Goal: Task Accomplishment & Management: Use online tool/utility

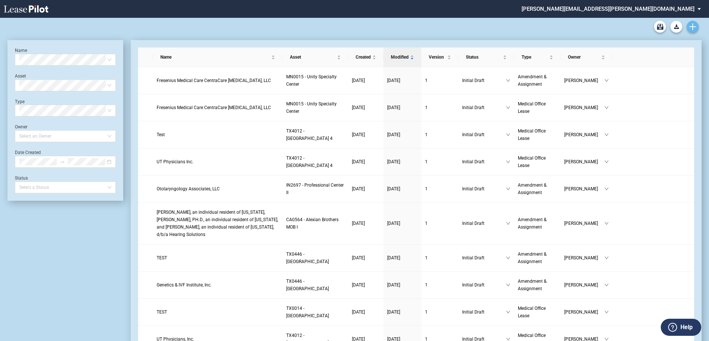
click at [355, 29] on link "Create new document" at bounding box center [693, 27] width 12 height 12
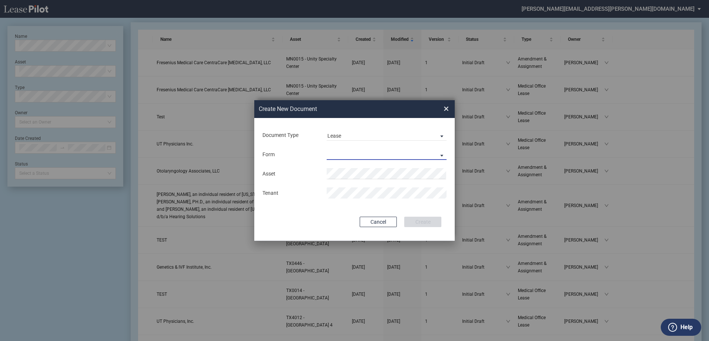
click at [355, 150] on md-select "Medical Office Lease Scottsdale Lease Louisville Lease [GEOGRAPHIC_DATA] [GEOGR…" at bounding box center [387, 154] width 120 height 11
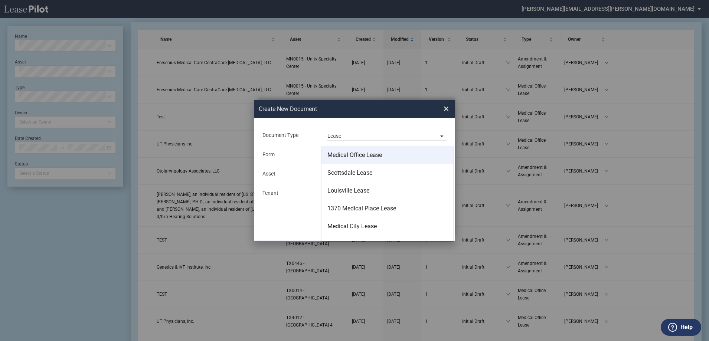
click at [355, 158] on div "Medical Office Lease" at bounding box center [354, 155] width 55 height 8
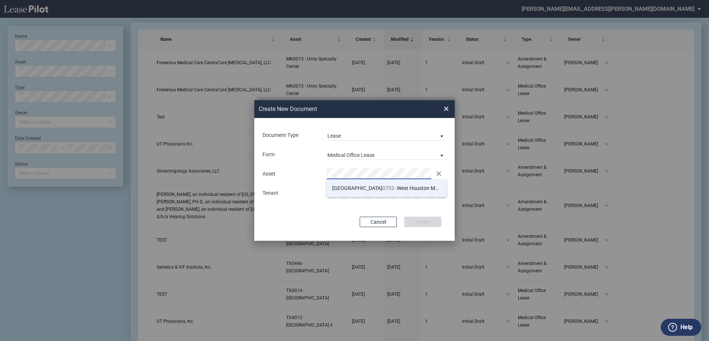
click at [355, 190] on span "TX 0702 - [GEOGRAPHIC_DATA] 2" at bounding box center [392, 188] width 120 height 6
click at [355, 225] on button "Create" at bounding box center [422, 222] width 37 height 10
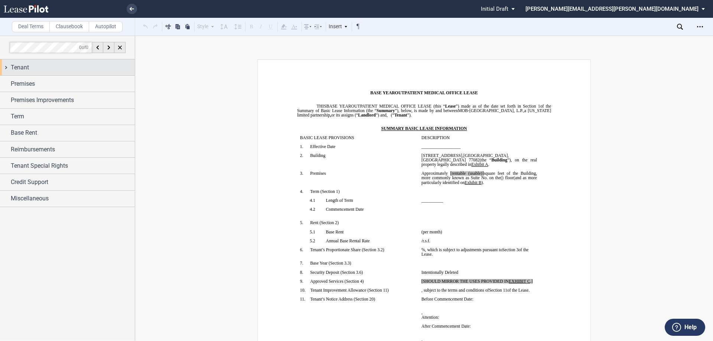
click at [16, 68] on span "Tenant" at bounding box center [20, 67] width 18 height 9
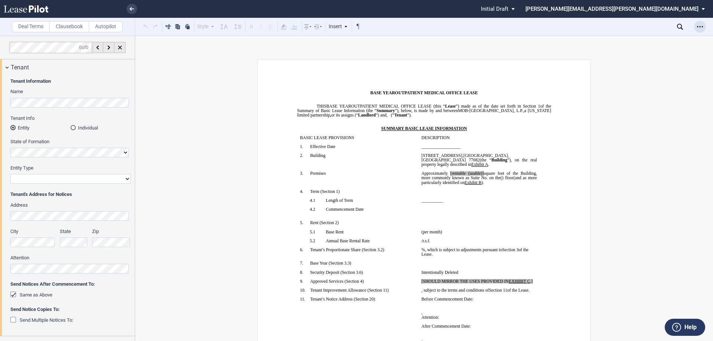
click at [701, 27] on use "Open Lease options menu" at bounding box center [700, 26] width 6 height 1
click at [646, 37] on div "Download" at bounding box center [656, 40] width 91 height 6
click at [464, 171] on span "[rentable (usable)]" at bounding box center [466, 173] width 33 height 4
drag, startPoint x: 496, startPoint y: 168, endPoint x: 478, endPoint y: 169, distance: 18.2
click at [478, 171] on span "Approximately ﻿ ﻿ rentable (usable)] square feet of the Building, more commonly…" at bounding box center [479, 175] width 117 height 9
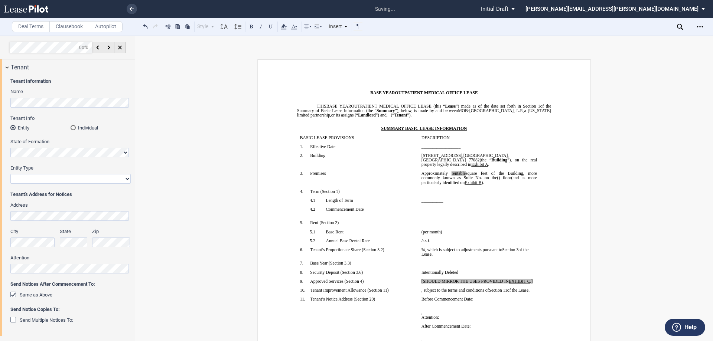
click at [465, 171] on span "rentable" at bounding box center [458, 173] width 14 height 4
click at [285, 29] on icon at bounding box center [283, 26] width 9 height 9
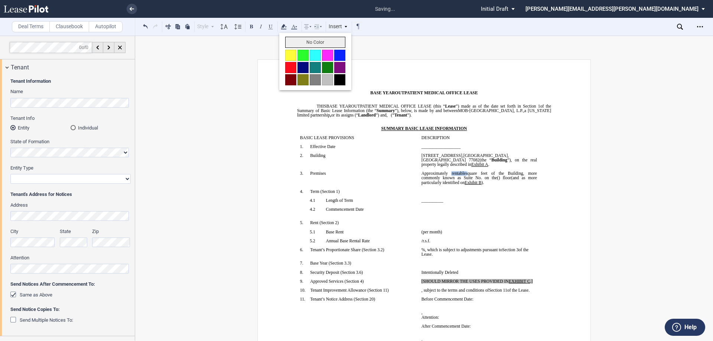
click at [291, 44] on button "No Color" at bounding box center [315, 42] width 60 height 11
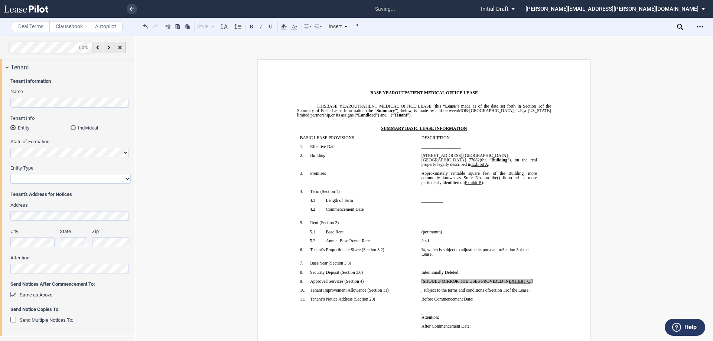
click at [477, 180] on span "Exhibit" at bounding box center [470, 182] width 13 height 4
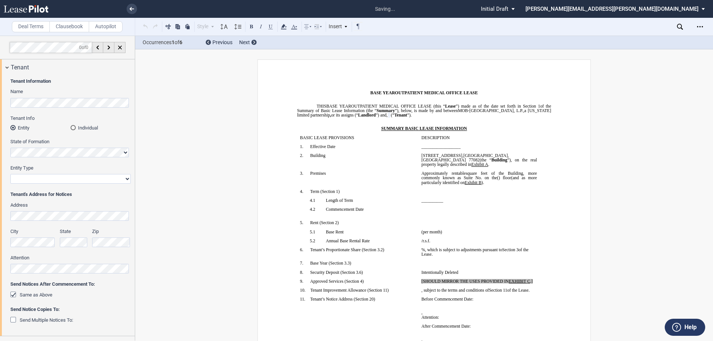
click at [53, 176] on select "Corporation Limited Liability Company General Partnership Limited Partnership O…" at bounding box center [70, 179] width 120 height 10
select select "limited liability company"
click at [10, 174] on select "Corporation Limited Liability Company General Partnership Limited Partnership O…" at bounding box center [70, 179] width 120 height 10
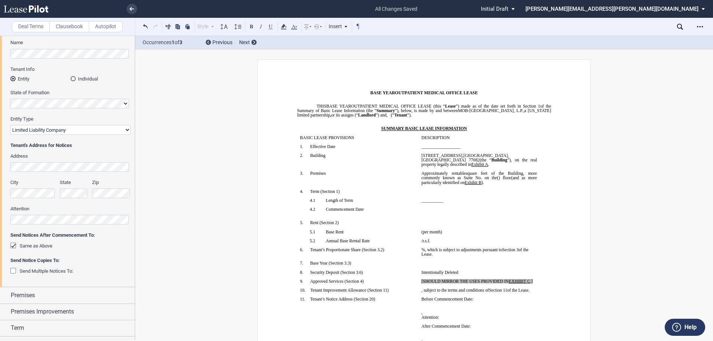
scroll to position [127, 0]
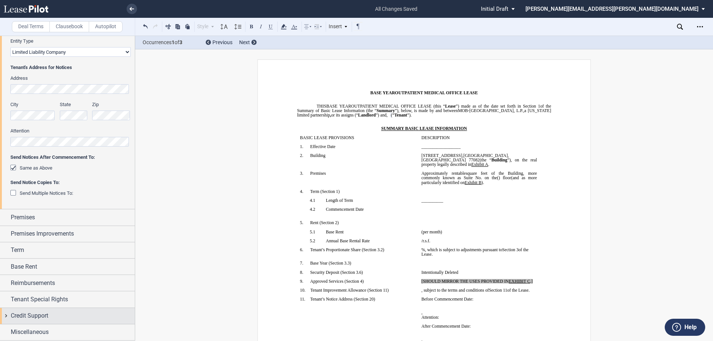
drag, startPoint x: 27, startPoint y: 330, endPoint x: 26, endPoint y: 323, distance: 7.5
click at [27, 330] on span "Miscellaneous" at bounding box center [30, 332] width 38 height 9
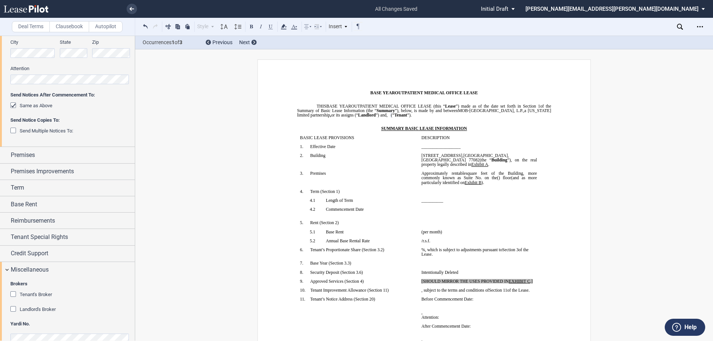
scroll to position [204, 0]
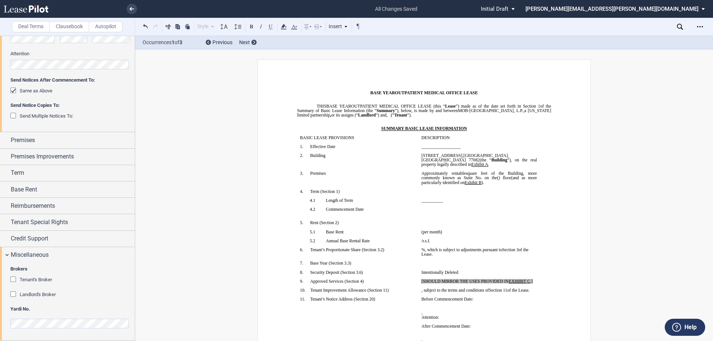
click at [35, 278] on span "Tenant's Broker" at bounding box center [36, 280] width 32 height 6
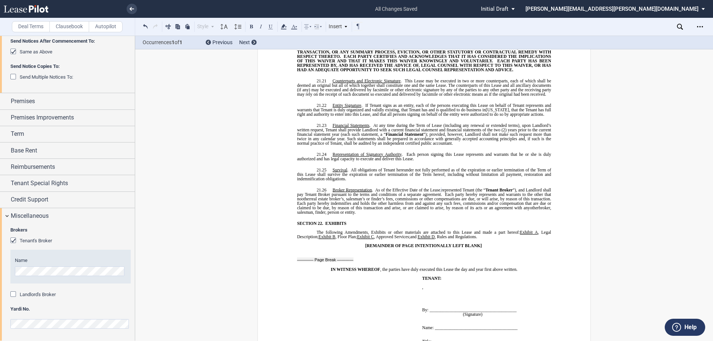
scroll to position [243, 0]
click at [27, 298] on md-checkbox "Landlord's Broker" at bounding box center [32, 294] width 45 height 7
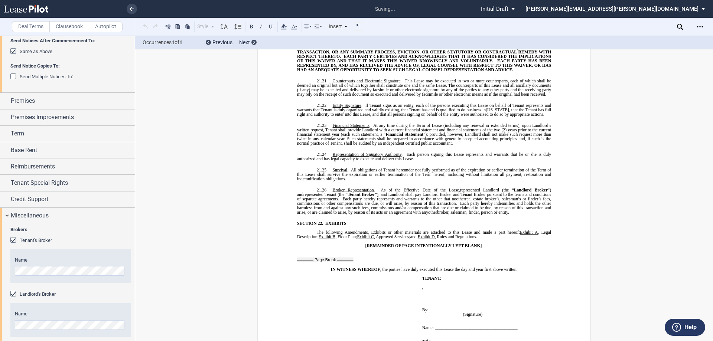
scroll to position [282, 0]
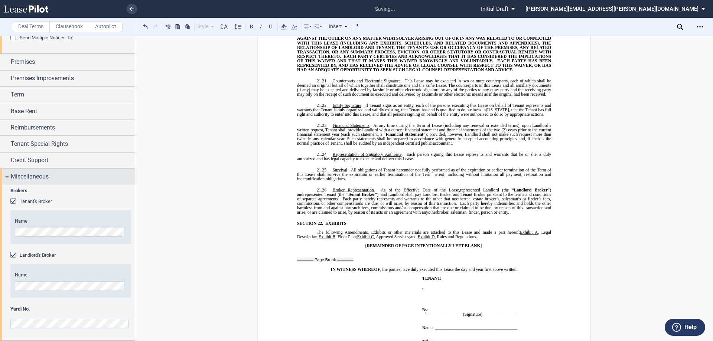
click at [47, 170] on div "Miscellaneous" at bounding box center [67, 177] width 135 height 16
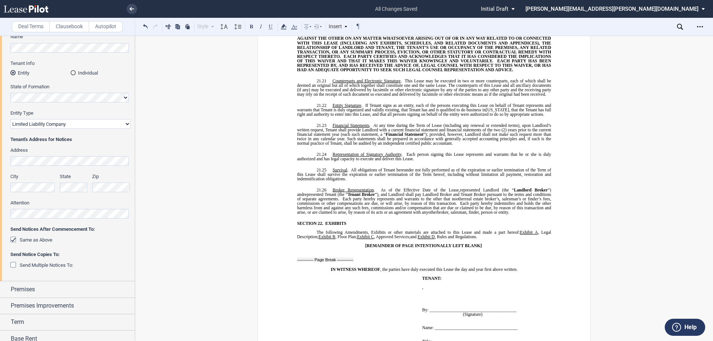
scroll to position [0, 0]
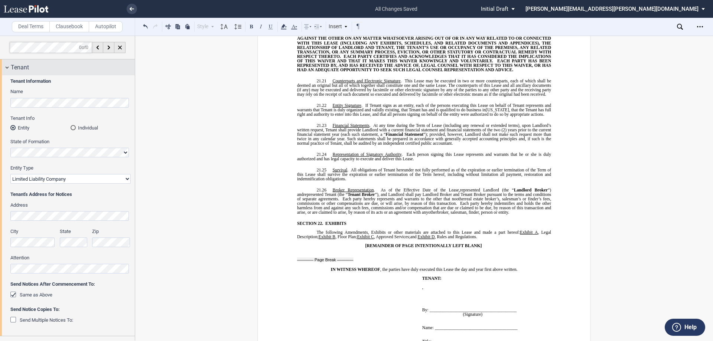
click at [22, 65] on span "Tenant" at bounding box center [20, 67] width 18 height 9
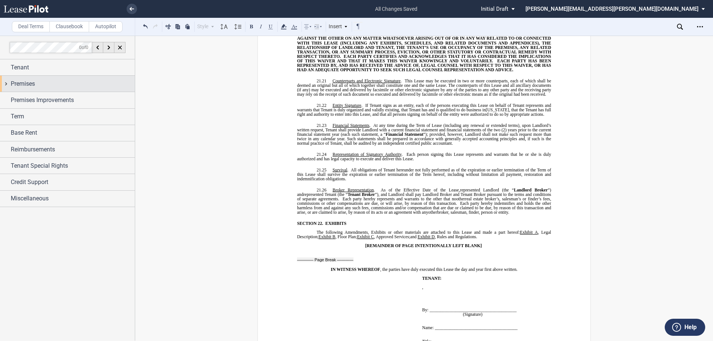
click at [28, 85] on span "Premises" at bounding box center [23, 83] width 24 height 9
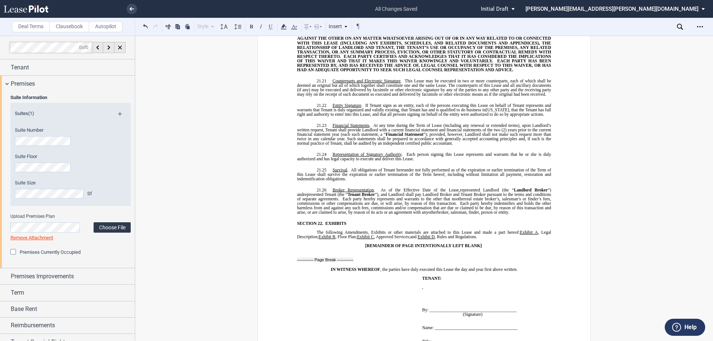
click at [117, 226] on label "Choose File" at bounding box center [112, 227] width 37 height 10
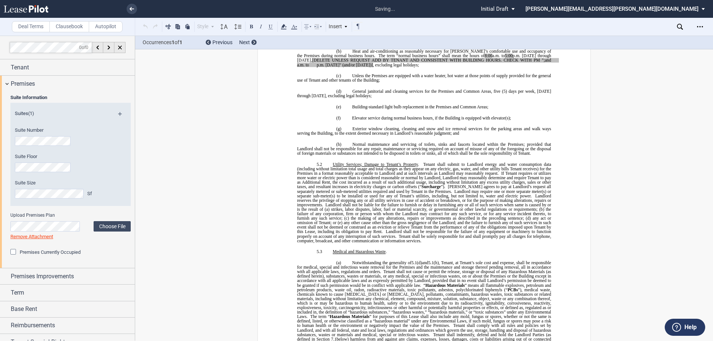
scroll to position [9, 0]
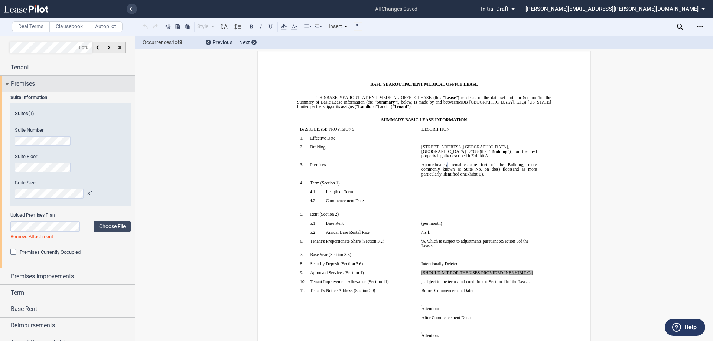
click at [30, 81] on span "Premises" at bounding box center [23, 83] width 24 height 9
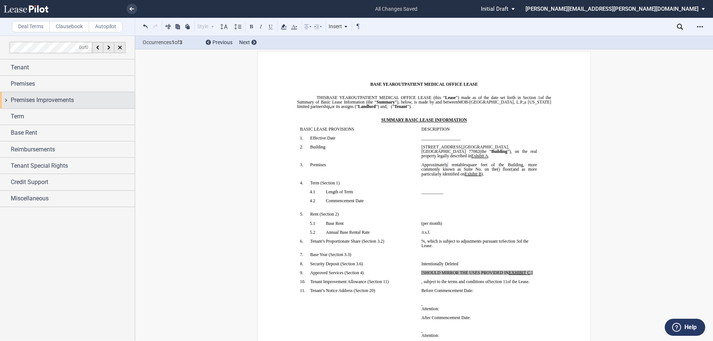
click at [26, 99] on span "Premises Improvements" at bounding box center [42, 100] width 63 height 9
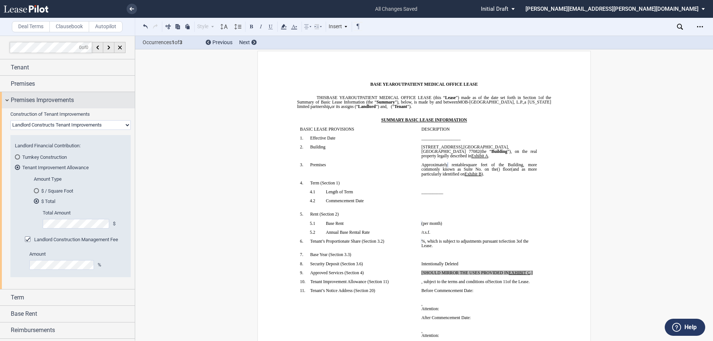
click at [120, 106] on div "Premises Improvements" at bounding box center [67, 100] width 135 height 16
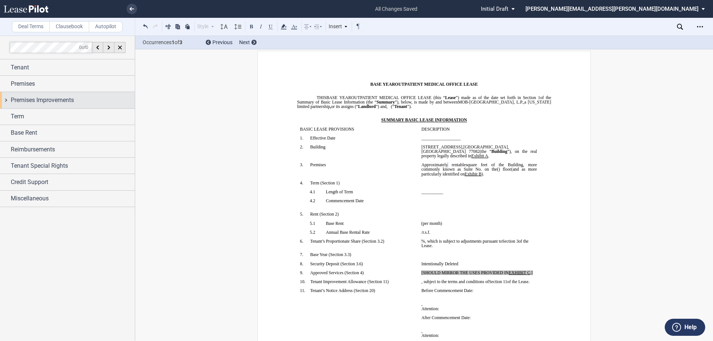
click at [94, 101] on div "Premises Improvements" at bounding box center [73, 100] width 124 height 9
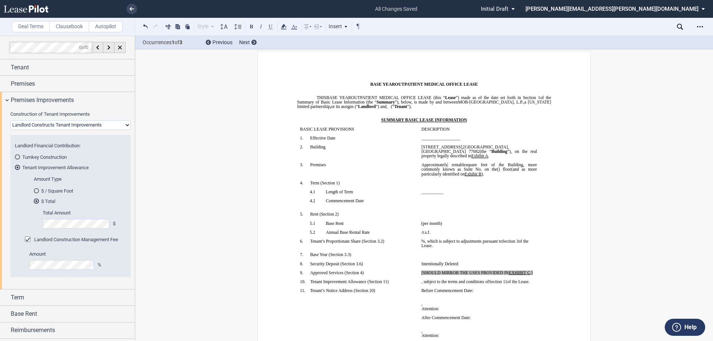
drag, startPoint x: 307, startPoint y: 234, endPoint x: 323, endPoint y: 238, distance: 16.8
click at [307, 235] on p "﻿" at bounding box center [357, 237] width 115 height 4
drag, startPoint x: 535, startPoint y: 268, endPoint x: 418, endPoint y: 268, distance: 116.9
click at [418, 271] on td "[SHOULD MIRROR THE USES PROVIDED IN EXHIBIT ﻿ C ﻿ .] ﻿" at bounding box center [478, 275] width 121 height 9
drag, startPoint x: 458, startPoint y: 266, endPoint x: 422, endPoint y: 267, distance: 36.4
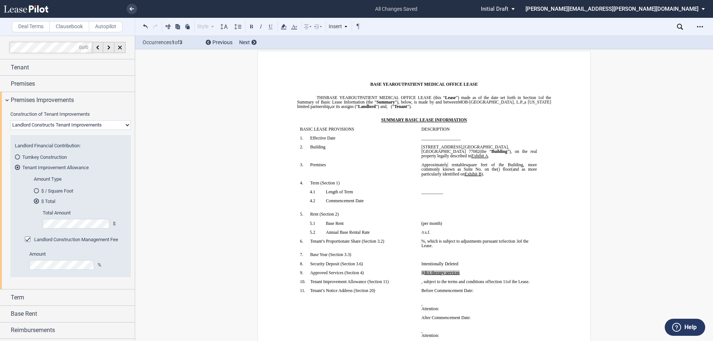
click at [422, 271] on p "﻿A ﻿ ﻿B ﻿A therapy services" at bounding box center [478, 273] width 115 height 4
click at [274, 28] on button at bounding box center [270, 26] width 9 height 9
click at [459, 271] on p "﻿A ﻿ ﻿B ﻿A therapy services" at bounding box center [478, 273] width 115 height 4
drag, startPoint x: 461, startPoint y: 268, endPoint x: 424, endPoint y: 268, distance: 36.7
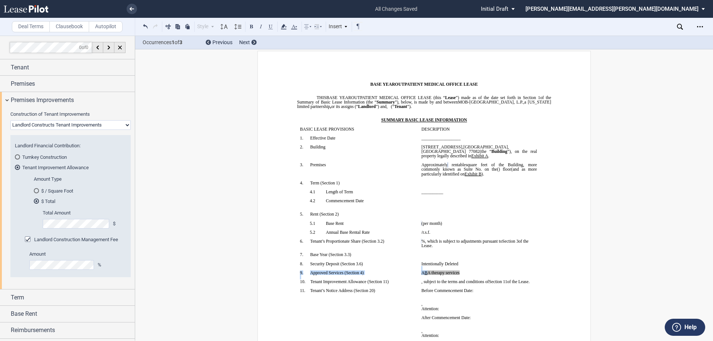
click at [424, 271] on span "﻿B" at bounding box center [425, 273] width 3 height 4
click at [427, 271] on span "﻿A therapy services" at bounding box center [443, 273] width 32 height 4
drag, startPoint x: 458, startPoint y: 268, endPoint x: 418, endPoint y: 267, distance: 40.1
click at [418, 271] on td "﻿A ﻿ ﻿ BA therapy services ﻿" at bounding box center [478, 275] width 121 height 9
click at [285, 24] on icon at bounding box center [283, 26] width 9 height 9
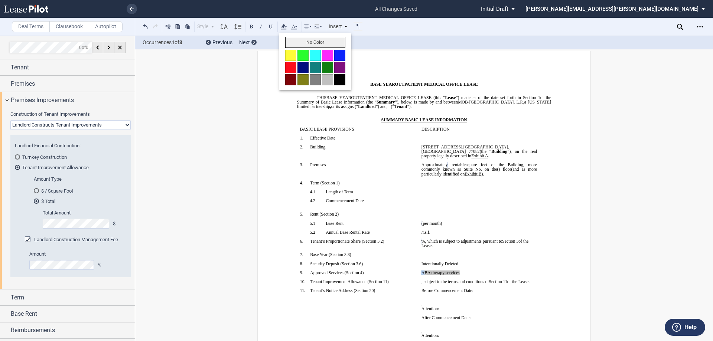
click at [297, 48] on button "No Color" at bounding box center [315, 42] width 60 height 11
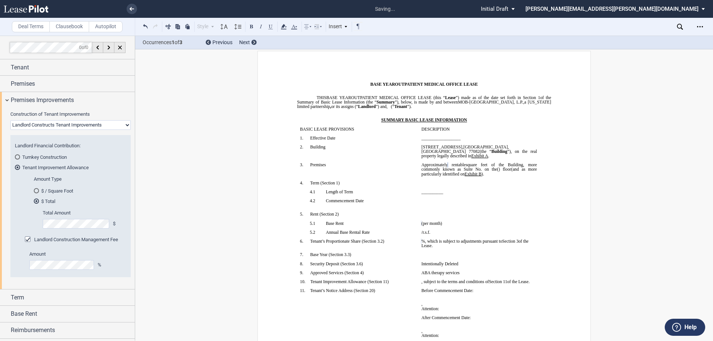
drag, startPoint x: 315, startPoint y: 248, endPoint x: 319, endPoint y: 248, distance: 4.1
click at [315, 248] on td "!!SET_LEVEL_0!! !!SBL_LEVEL_1!! 6. Tenant’s Proportionate Share (Section ﻿ 3.2 …" at bounding box center [357, 245] width 121 height 13
click at [425, 271] on span "BA therapy services" at bounding box center [441, 273] width 35 height 4
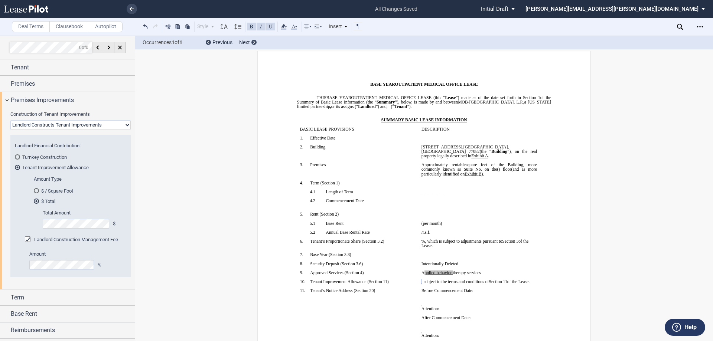
click at [452, 271] on span "therapy services" at bounding box center [466, 273] width 28 height 4
drag, startPoint x: 465, startPoint y: 266, endPoint x: 423, endPoint y: 268, distance: 42.0
click at [424, 271] on span "﻿ ﻿ ﻿pplied behavior analysis therapy services" at bounding box center [459, 273] width 71 height 4
click at [269, 25] on button at bounding box center [270, 26] width 9 height 9
click at [285, 27] on icon at bounding box center [283, 26] width 9 height 9
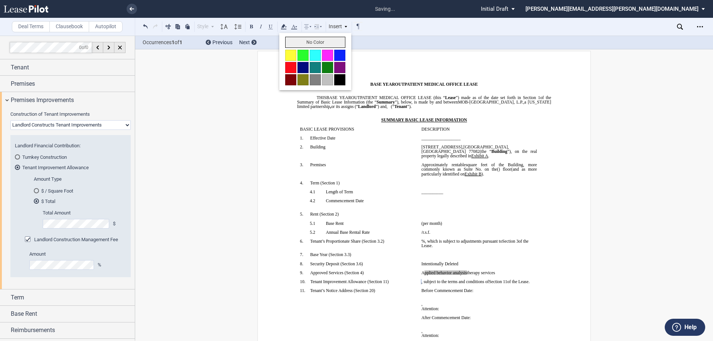
click at [292, 42] on button "No Color" at bounding box center [315, 42] width 60 height 11
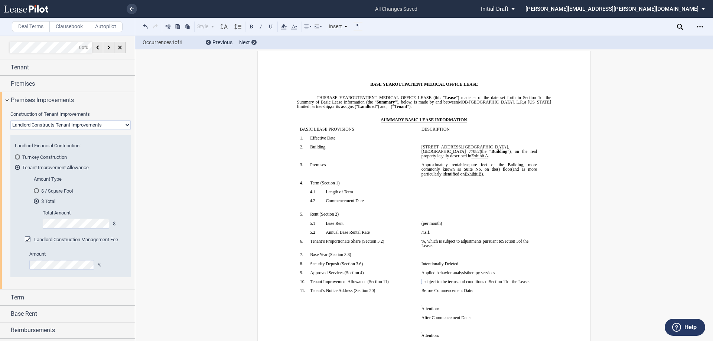
click at [44, 101] on span "Premises Improvements" at bounding box center [42, 100] width 63 height 9
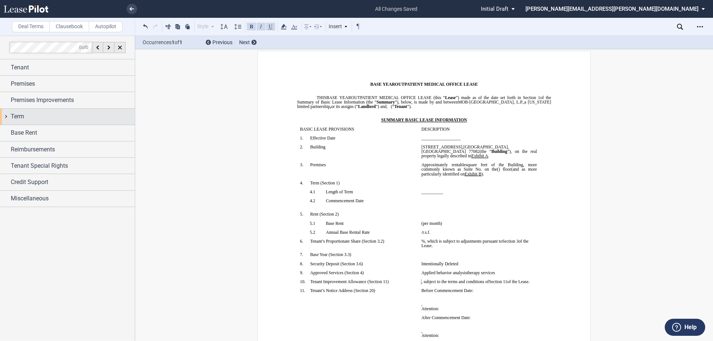
click at [24, 120] on span "Term" at bounding box center [17, 116] width 13 height 9
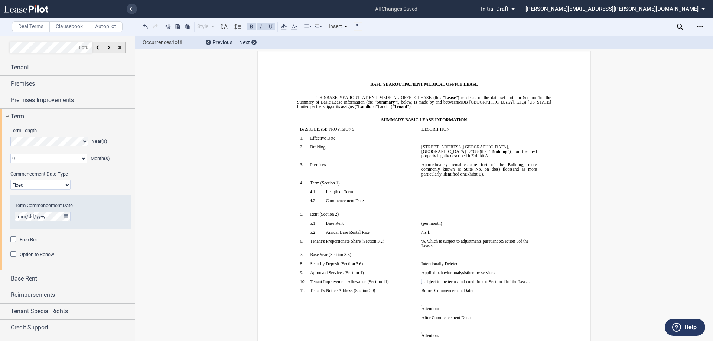
click at [25, 243] on md-checkbox "Free Rent" at bounding box center [24, 239] width 29 height 7
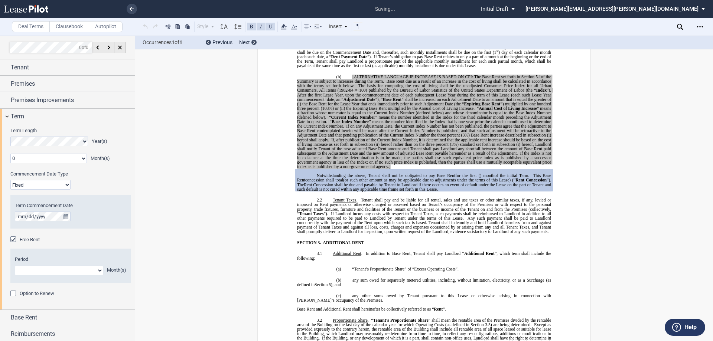
scroll to position [551, 0]
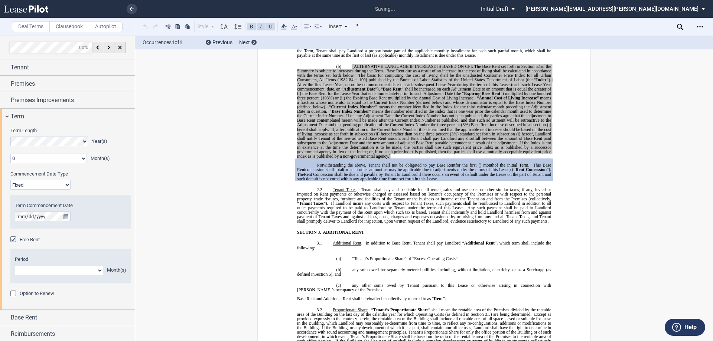
click at [50, 277] on div "Period 1 2 3 4 5 6 7 8 9 10 11 Month(s)" at bounding box center [70, 266] width 120 height 34
click at [53, 269] on select "1 2 3 4 5 6 7 8 9 10 11" at bounding box center [59, 271] width 88 height 10
select select "number:6"
click at [15, 266] on select "1 2 3 4 5 6 7 8 9 10 11" at bounding box center [59, 271] width 88 height 10
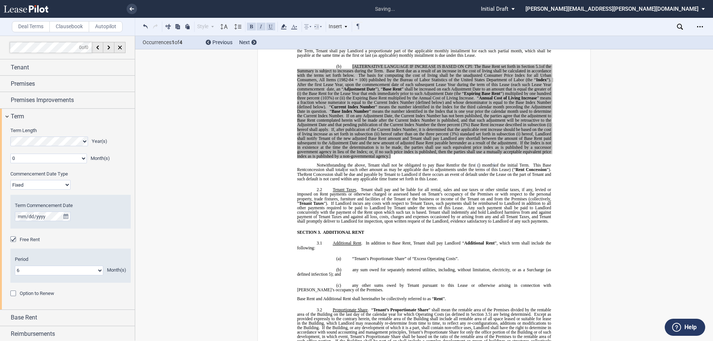
click at [41, 136] on div "Term Length Year(s)" at bounding box center [70, 136] width 120 height 19
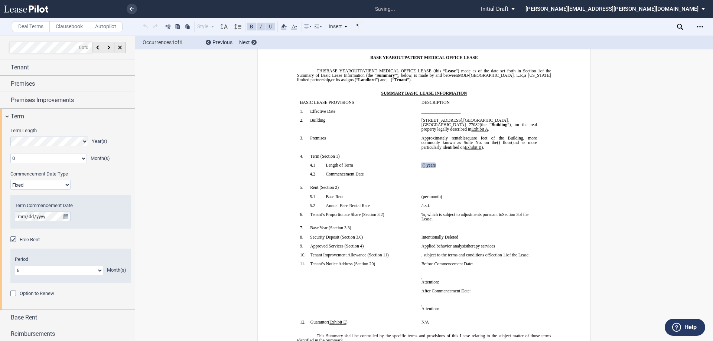
scroll to position [31, 0]
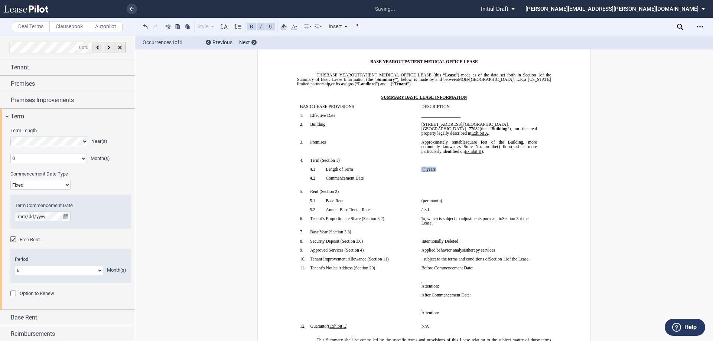
click at [34, 187] on select "Fixed Floating" at bounding box center [40, 185] width 60 height 10
select select "floating"
click at [10, 180] on select "Fixed Floating" at bounding box center [40, 185] width 60 height 10
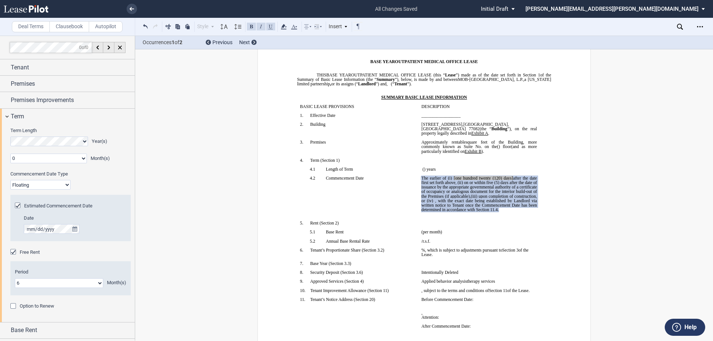
drag, startPoint x: 447, startPoint y: 175, endPoint x: 498, endPoint y: 193, distance: 55.2
click at [498, 193] on span "The earlier of (i) [one hundred twenty (120) days] after the date first set for…" at bounding box center [479, 194] width 117 height 36
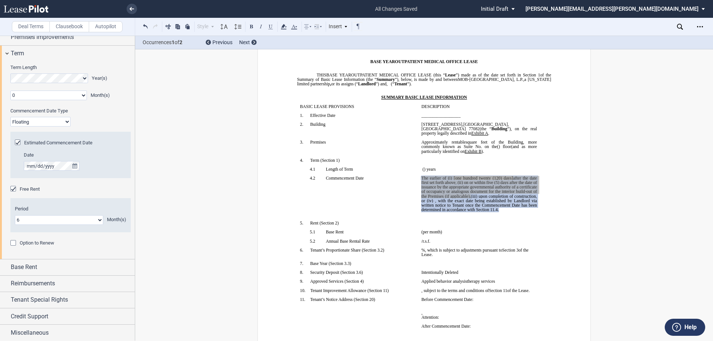
scroll to position [63, 0]
click at [35, 242] on span "Option to Renew" at bounding box center [37, 243] width 35 height 6
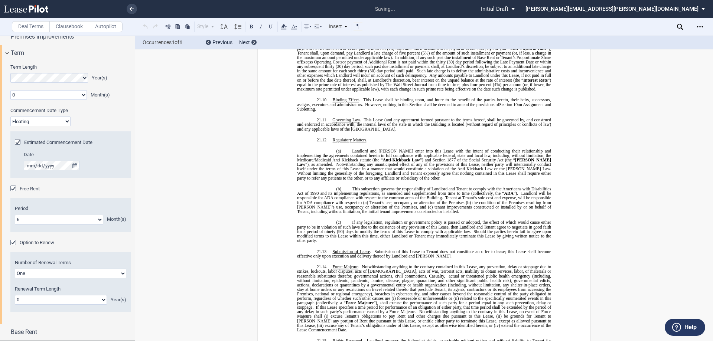
scroll to position [6255, 0]
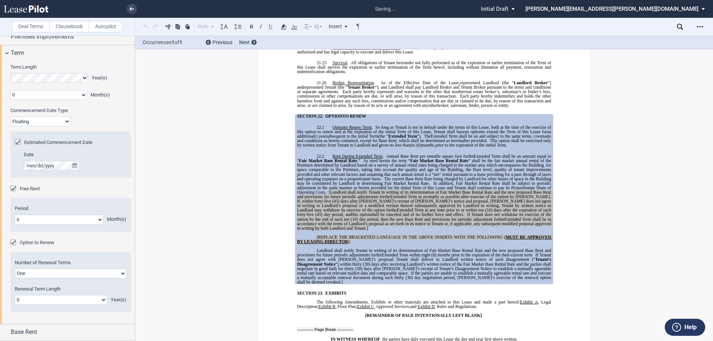
click at [45, 275] on select "One Two" at bounding box center [70, 274] width 111 height 10
select select "2"
click at [15, 269] on select "One Two" at bounding box center [70, 274] width 111 height 10
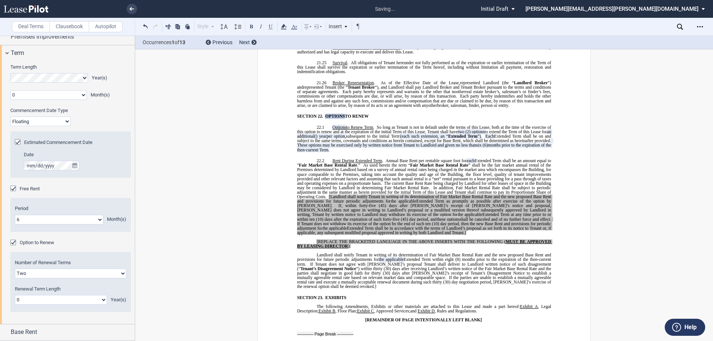
click at [26, 305] on div "Number of Renewal Terms One Two Renewal Term Length 0 1 2 3 4 5 6 7 8 9 10 11 1…" at bounding box center [70, 282] width 120 height 60
click at [29, 302] on select "0 1 2 3 4 5 6 7 8 9 10 11 12 13 14 15 16 17 18 19 20" at bounding box center [61, 300] width 92 height 10
select select "number:3"
click at [15, 295] on select "0 1 2 3 4 5 6 7 8 9 10 11 12 13 14 15 16 17 18 19 20" at bounding box center [61, 300] width 92 height 10
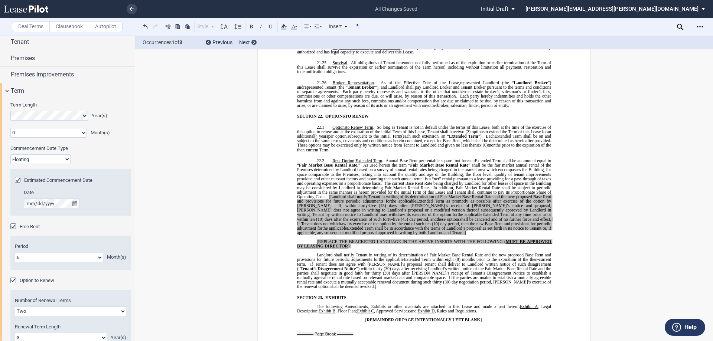
scroll to position [0, 0]
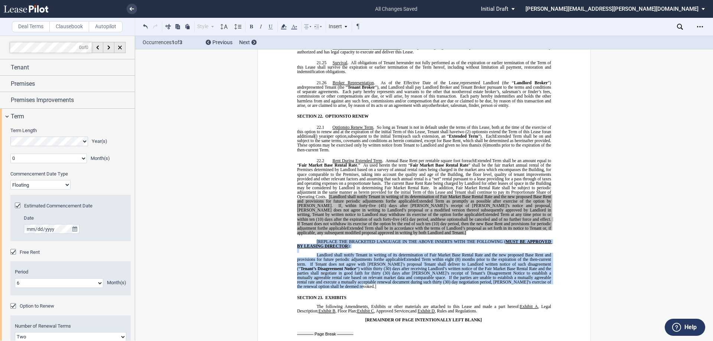
drag, startPoint x: 549, startPoint y: 258, endPoint x: 303, endPoint y: 215, distance: 249.0
click at [303, 215] on div "!!SET_LEVEL_1!! !!MOB_LEVEL_2!! 22.2 Rent During Extended Term . Annual Base Re…" at bounding box center [424, 223] width 254 height 130
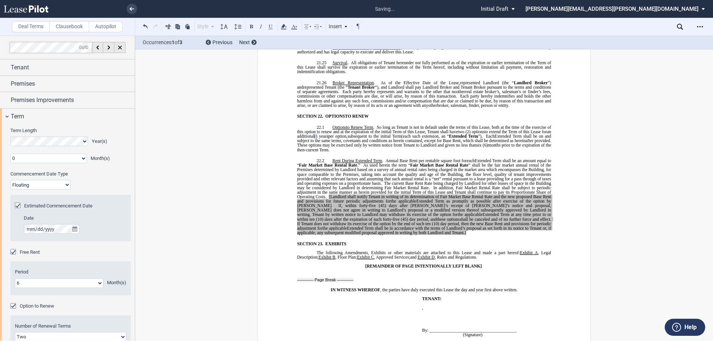
drag, startPoint x: 344, startPoint y: 210, endPoint x: 326, endPoint y: 176, distance: 39.0
click at [326, 176] on p "22.2 Rent During Extended Term . Annual Base Rent per rentable square foot for …" at bounding box center [424, 196] width 254 height 76
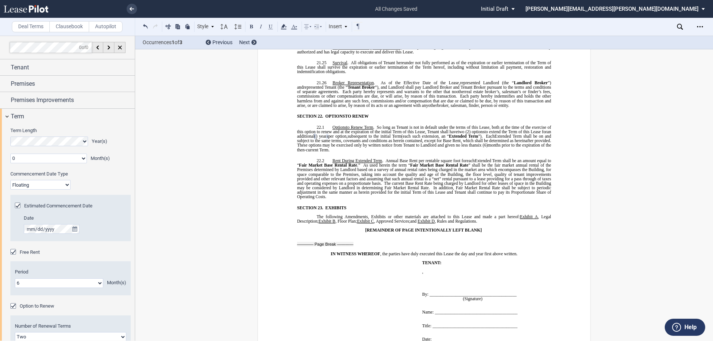
click at [550, 158] on span "Extended Term shall be an amount equal to “" at bounding box center [424, 162] width 255 height 9
click at [389, 163] on span at bounding box center [390, 165] width 2 height 4
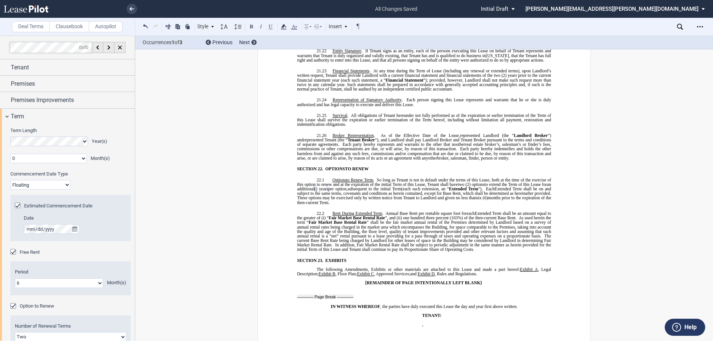
scroll to position [6207, 0]
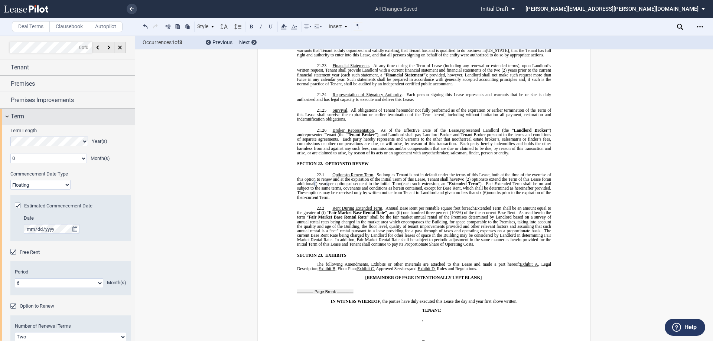
click at [18, 118] on span "Term" at bounding box center [17, 116] width 13 height 9
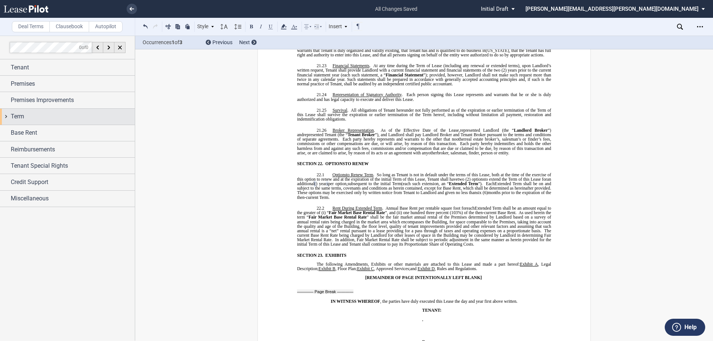
click at [21, 115] on span "Term" at bounding box center [17, 116] width 13 height 9
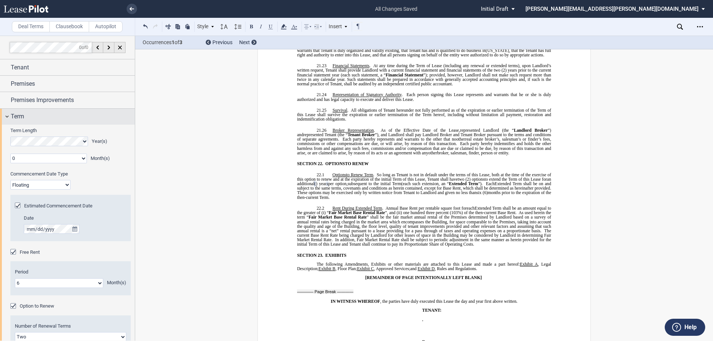
click at [22, 118] on span "Term" at bounding box center [17, 116] width 13 height 9
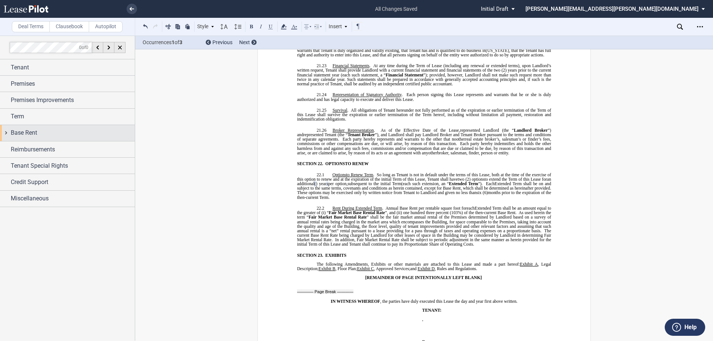
click at [28, 135] on span "Base Rent" at bounding box center [24, 132] width 26 height 9
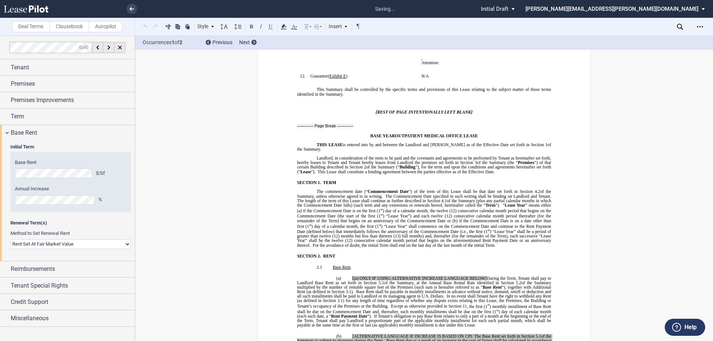
scroll to position [98, 0]
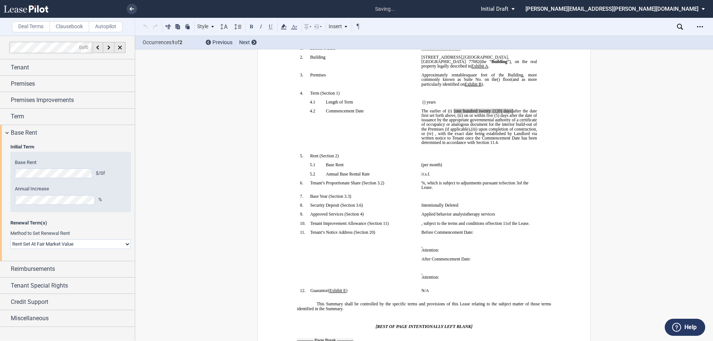
click at [34, 205] on div "Year 1 $/Sf Year 2 $/Sf Year 3 $/Sf Year 4 $/Sf Year 5 $/Sf Year 6 $/Sf Year 7 …" at bounding box center [70, 182] width 120 height 60
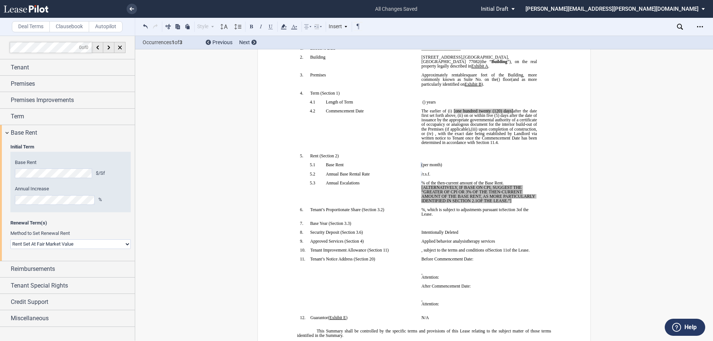
drag, startPoint x: 514, startPoint y: 199, endPoint x: 418, endPoint y: 187, distance: 97.3
click at [418, 187] on td "﻿ ﻿ % of the then-current amount of the Base Rent. [ALTERNATIVELY, IF BASE ON C…" at bounding box center [478, 194] width 121 height 27
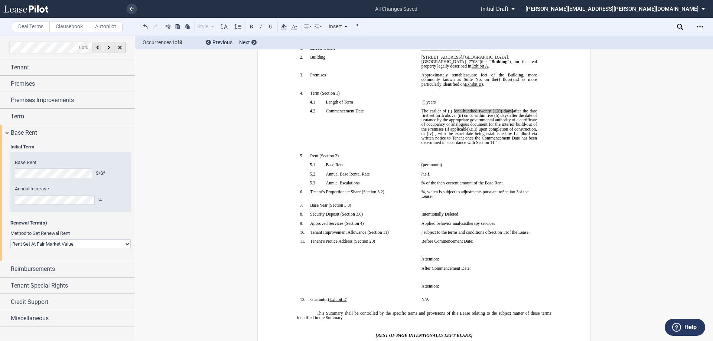
drag, startPoint x: 428, startPoint y: 105, endPoint x: 516, endPoint y: 108, distance: 88.4
click at [518, 109] on span "The earlier of (i) [one hundred twenty (120) days] after the date first set for…" at bounding box center [479, 120] width 117 height 23
drag, startPoint x: 500, startPoint y: 124, endPoint x: 428, endPoint y: 106, distance: 74.5
click at [428, 109] on span "The earlier of (i) [one hundred twenty (120) days] after the date first set for…" at bounding box center [479, 127] width 117 height 36
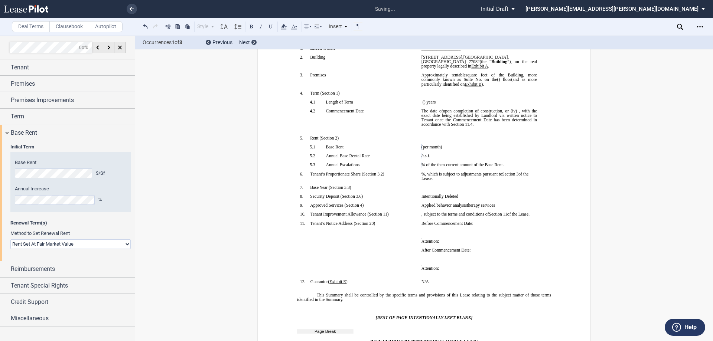
click at [446, 109] on span "upon completion of construction" at bounding box center [472, 111] width 59 height 4
click at [508, 109] on span ", or (iv) ﻿ ﻿" at bounding box center [499, 111] width 17 height 4
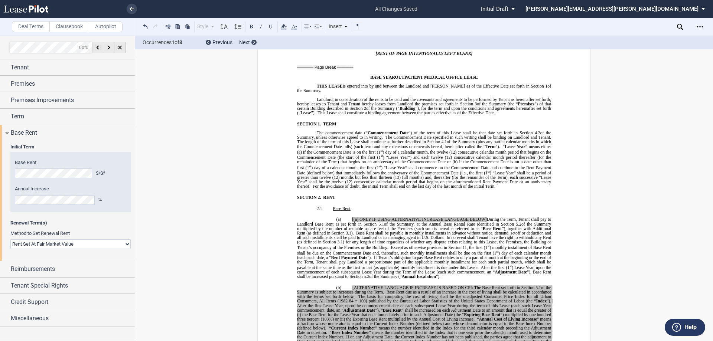
scroll to position [470, 0]
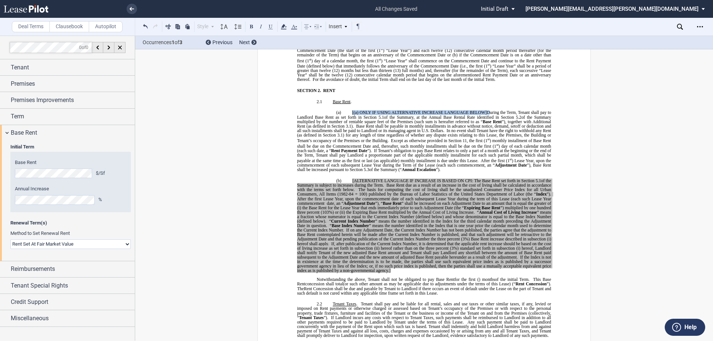
drag, startPoint x: 349, startPoint y: 108, endPoint x: 487, endPoint y: 106, distance: 138.8
click at [487, 111] on p "(a) [(a) ONLY IF USING ALTERNATIVE INCREASE LANGUAGE BELOW] During the Term, Te…" at bounding box center [424, 142] width 254 height 62
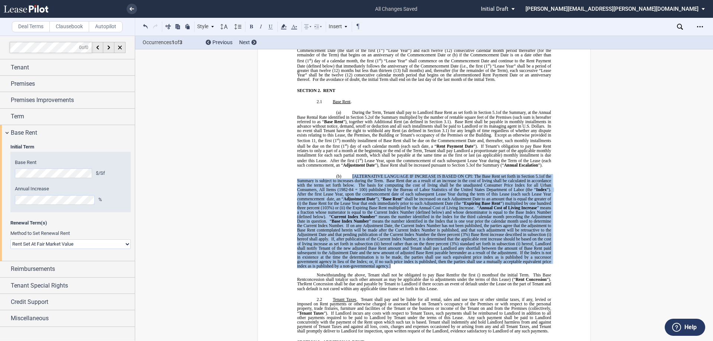
drag, startPoint x: 393, startPoint y: 265, endPoint x: 350, endPoint y: 175, distance: 100.1
click at [350, 175] on p "(b) [ALTERNATIVE LANGUAGE IF INCREASE IS BASED ON CPI: The Base Rent set forth …" at bounding box center [424, 221] width 254 height 94
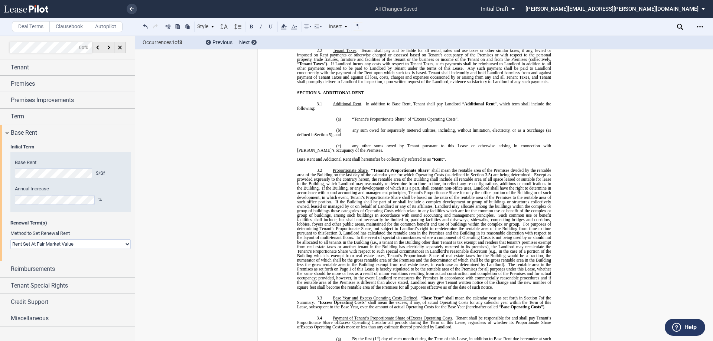
scroll to position [655, 0]
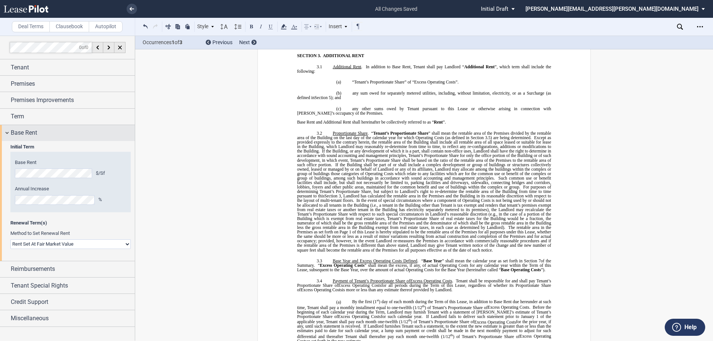
click at [48, 135] on div "Base Rent" at bounding box center [73, 132] width 124 height 9
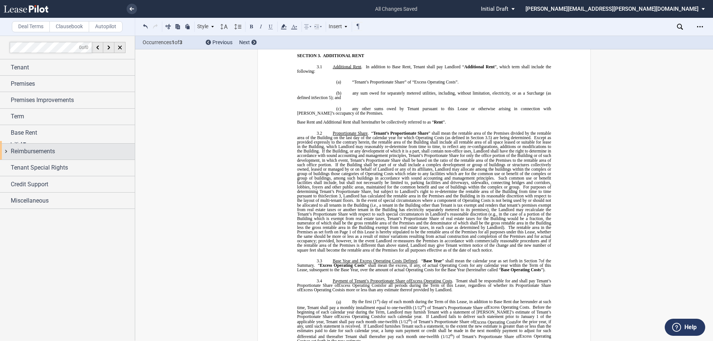
click at [39, 155] on div "Reimbursements" at bounding box center [67, 152] width 135 height 16
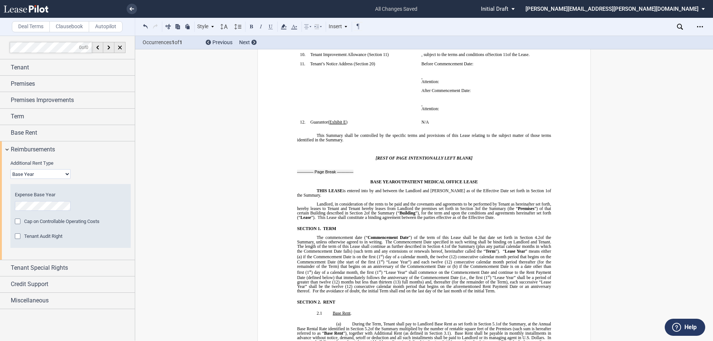
scroll to position [117, 0]
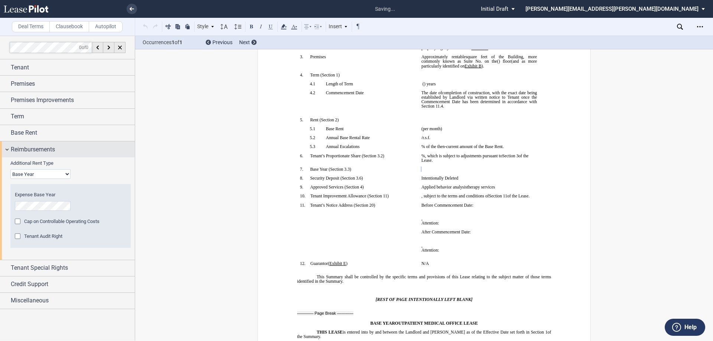
click at [29, 151] on span "Reimbursements" at bounding box center [33, 149] width 44 height 9
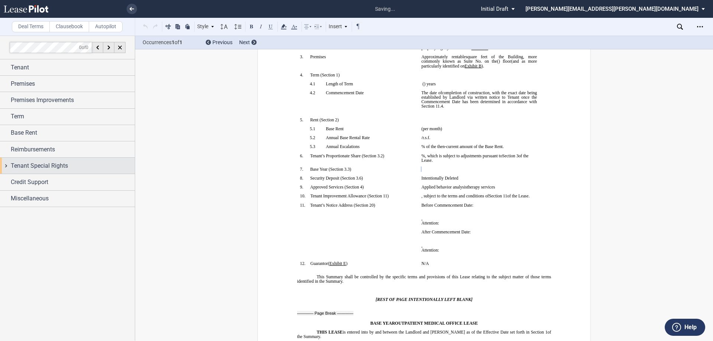
click at [33, 170] on div "Tenant Special Rights" at bounding box center [67, 166] width 135 height 16
click at [59, 165] on span "Tenant Special Rights" at bounding box center [39, 165] width 57 height 9
click at [22, 168] on span "Tenant Special Rights" at bounding box center [39, 165] width 57 height 9
click at [24, 165] on span "Tenant Special Rights" at bounding box center [39, 165] width 57 height 9
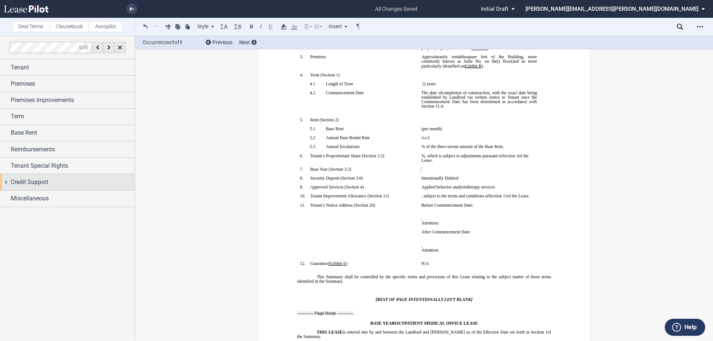
click at [30, 182] on span "Credit Support" at bounding box center [29, 182] width 37 height 9
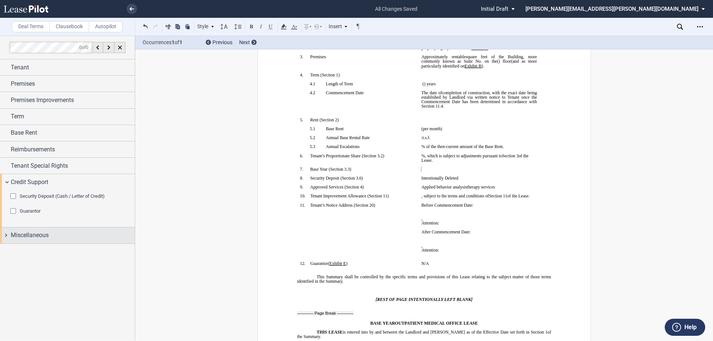
click at [27, 236] on span "Miscellaneous" at bounding box center [30, 235] width 38 height 9
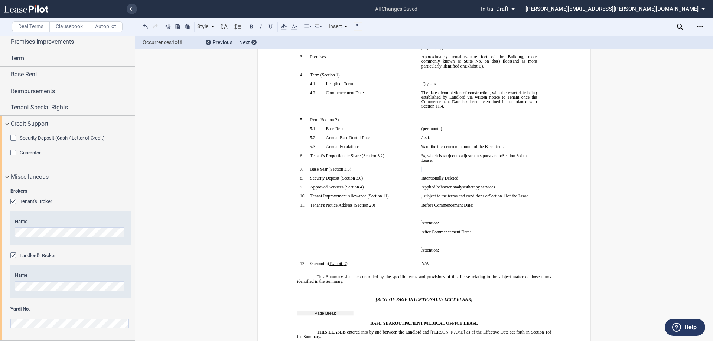
scroll to position [0, 0]
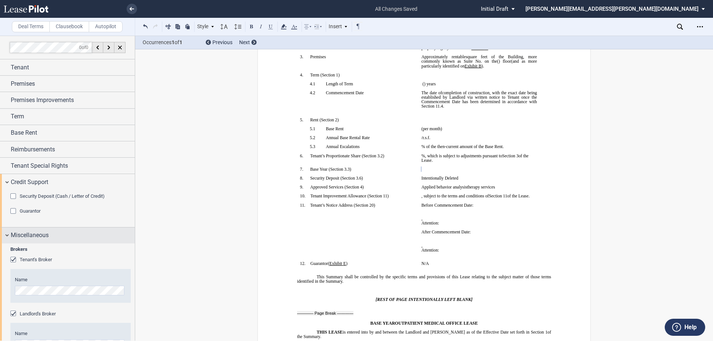
click at [32, 237] on span "Miscellaneous" at bounding box center [30, 235] width 38 height 9
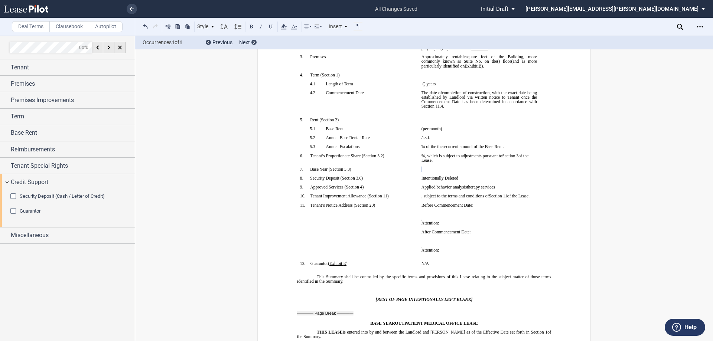
click at [73, 28] on label "Clausebook" at bounding box center [69, 26] width 40 height 11
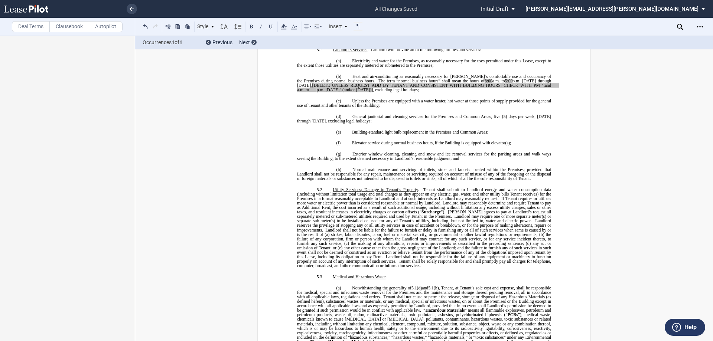
scroll to position [2116, 0]
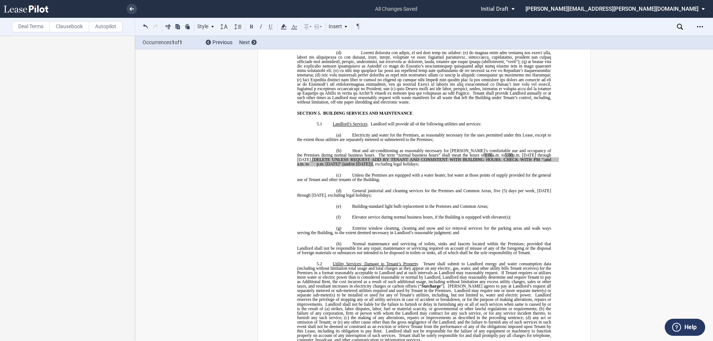
click at [484, 155] on span "8:00" at bounding box center [488, 155] width 8 height 4
drag, startPoint x: 471, startPoint y: 154, endPoint x: 465, endPoint y: 152, distance: 6.7
click at [465, 152] on span "Heat and air-conditioning as reasonably necessary for Tenant’s comfortable use …" at bounding box center [428, 157] width 262 height 18
drag, startPoint x: 468, startPoint y: 154, endPoint x: 476, endPoint y: 154, distance: 7.8
click at [487, 154] on span ":00" at bounding box center [490, 155] width 6 height 4
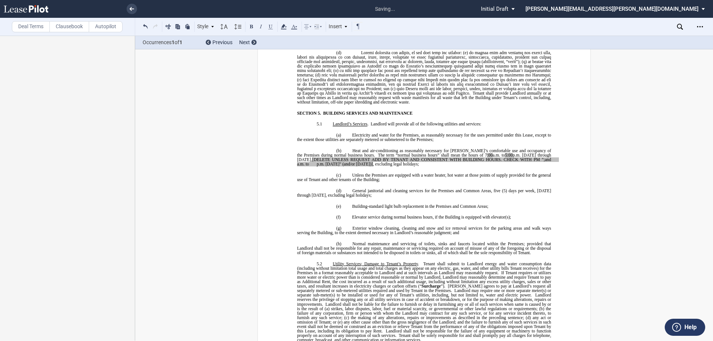
click at [501, 160] on span "[DELETE UNLESS REQUEST ADD BY TENANT AND CONSISTENT WITH BUILDING HOURS. CHECK …" at bounding box center [431, 159] width 239 height 4
drag, startPoint x: 292, startPoint y: 160, endPoint x: 520, endPoint y: 159, distance: 228.3
click at [506, 164] on p "(b) Heat and air-conditioning as reasonably necessary for Tenant’s comfortable …" at bounding box center [424, 157] width 254 height 18
drag, startPoint x: 295, startPoint y: 158, endPoint x: 520, endPoint y: 159, distance: 224.6
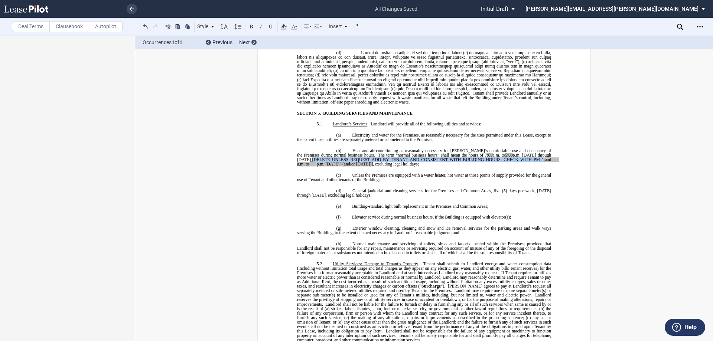
click at [520, 159] on span "[DELETE UNLESS REQUEST ADD BY TENANT AND CONSISTENT WITH BUILDING HOURS. CHECK …" at bounding box center [431, 159] width 239 height 4
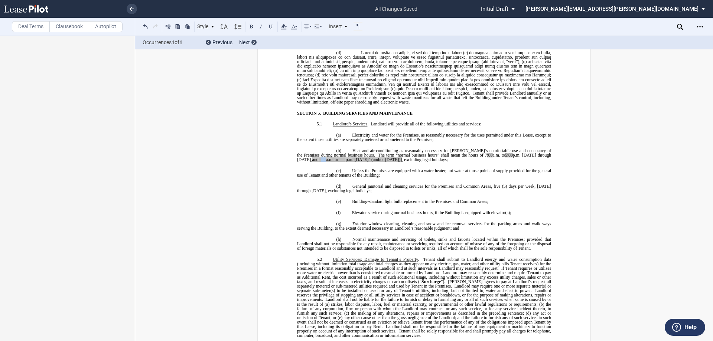
drag, startPoint x: 551, startPoint y: 155, endPoint x: 559, endPoint y: 155, distance: 8.2
drag, startPoint x: 551, startPoint y: 155, endPoint x: 585, endPoint y: 156, distance: 33.8
click at [357, 160] on span "p.m. on Saturday" (and/or Sunday)]" at bounding box center [375, 159] width 56 height 4
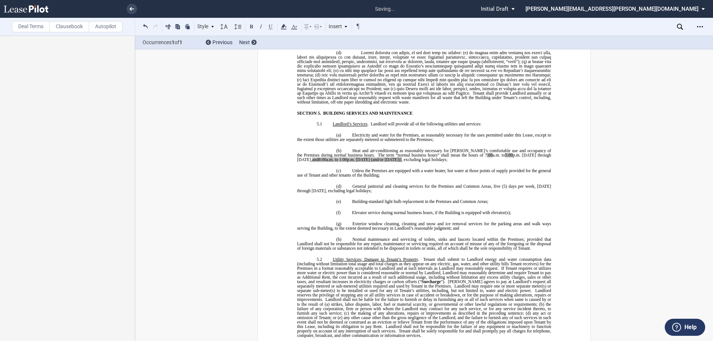
click at [385, 161] on span "p.m. on Saturday (and/or Sunday)]" at bounding box center [374, 159] width 55 height 4
click at [382, 184] on span "General janitorial and cleaning services for the Premises and Common Areas, five" at bounding box center [426, 186] width 148 height 4
click at [372, 160] on span "p.m. on Saturday (and/or S" at bounding box center [367, 159] width 40 height 4
drag, startPoint x: 459, startPoint y: 153, endPoint x: 357, endPoint y: 157, distance: 102.2
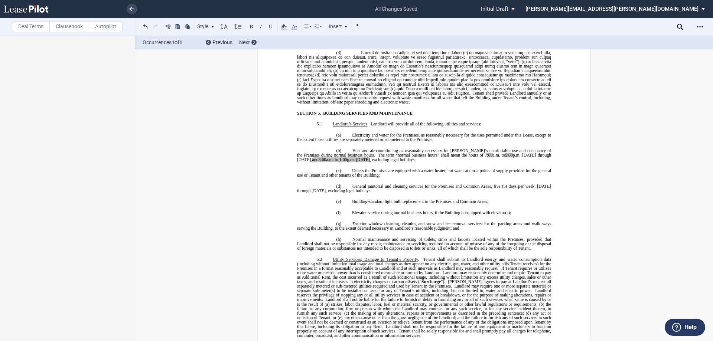
click at [356, 158] on span "Heat and air-conditioning as reasonably necessary for Tenant’s comfortable use …" at bounding box center [424, 154] width 255 height 13
click at [284, 28] on icon at bounding box center [283, 26] width 9 height 9
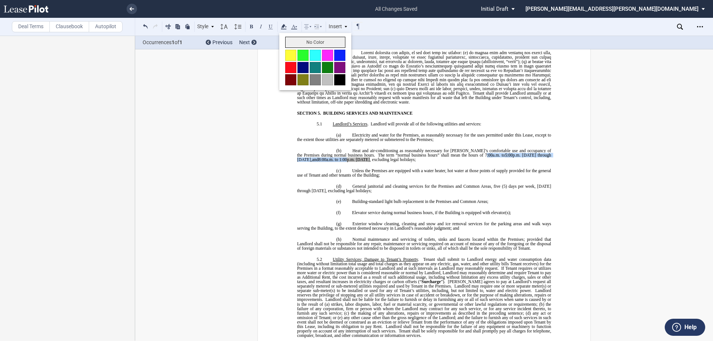
click at [299, 44] on button "No Color" at bounding box center [315, 42] width 60 height 11
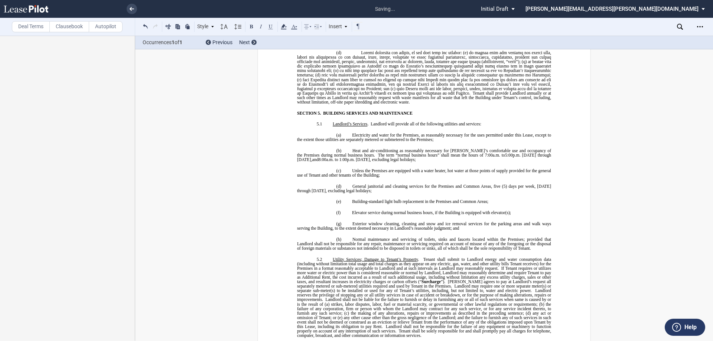
click at [409, 170] on span "Unless the Premises are equipped with a water heater, hot water at those points…" at bounding box center [424, 172] width 255 height 9
click at [477, 189] on p "(d) General janitorial and cleaning services for the Premises and Common Areas,…" at bounding box center [424, 188] width 254 height 9
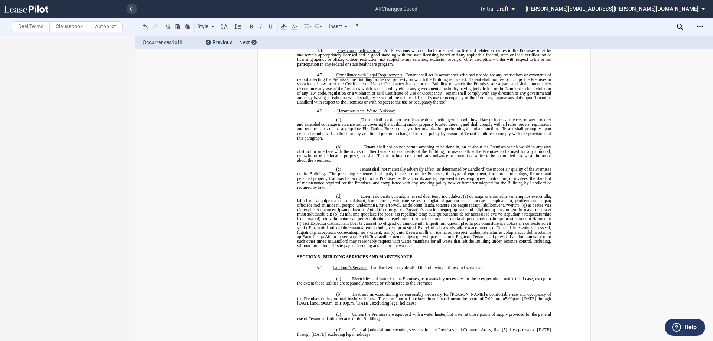
scroll to position [1967, 0]
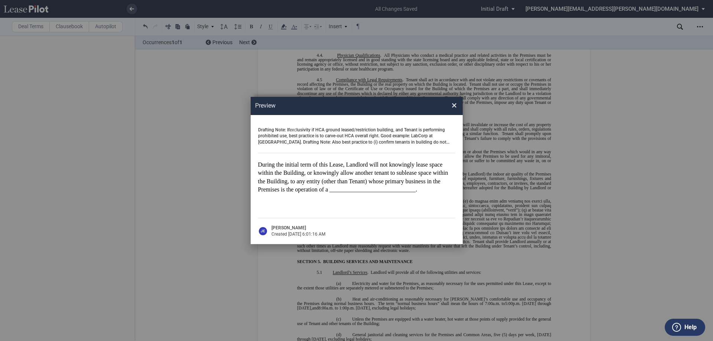
click at [452, 106] on span "×" at bounding box center [453, 105] width 5 height 12
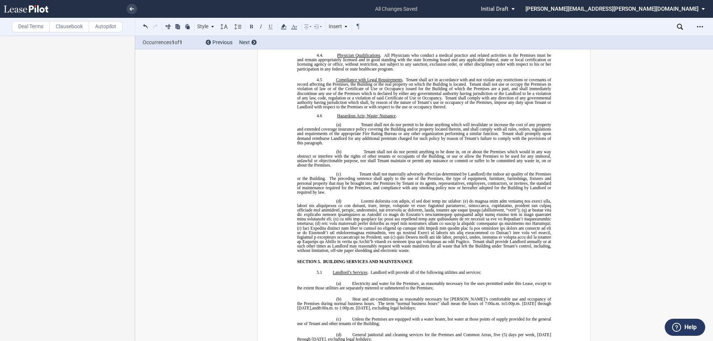
drag, startPoint x: 437, startPoint y: 200, endPoint x: 433, endPoint y: 200, distance: 4.5
click at [437, 200] on span at bounding box center [424, 221] width 255 height 45
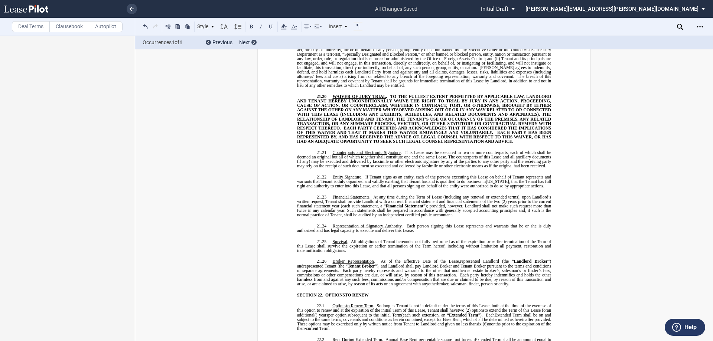
scroll to position [6161, 0]
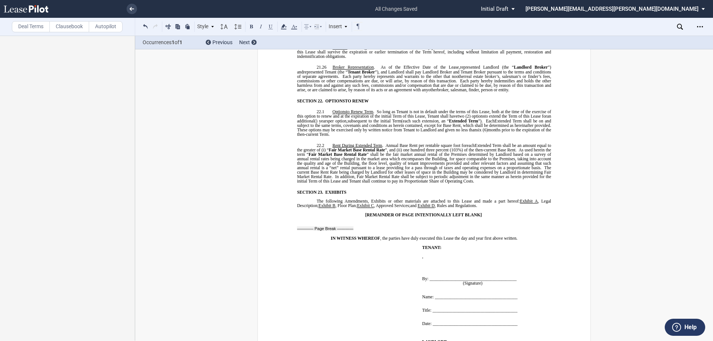
click at [325, 190] on span "EXHIBITS" at bounding box center [335, 192] width 21 height 4
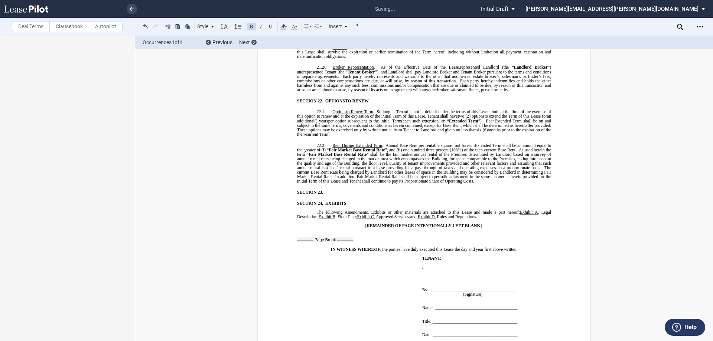
click at [325, 190] on span at bounding box center [326, 192] width 2 height 4
click at [336, 26] on div "Insert" at bounding box center [338, 27] width 22 height 10
click at [336, 25] on div "Insert" at bounding box center [338, 27] width 22 height 10
click at [299, 36] on md-toolbar "Deal Terms Clausebook Autopilot Style SECTION 1. Section 1.1 Subsection 1 (a) S…" at bounding box center [356, 27] width 713 height 18
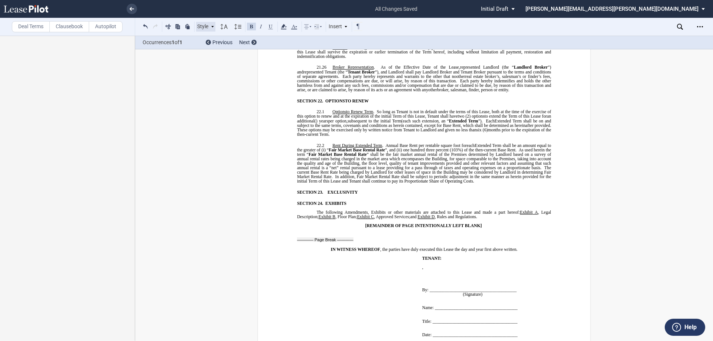
click at [209, 29] on div "Style" at bounding box center [205, 27] width 19 height 10
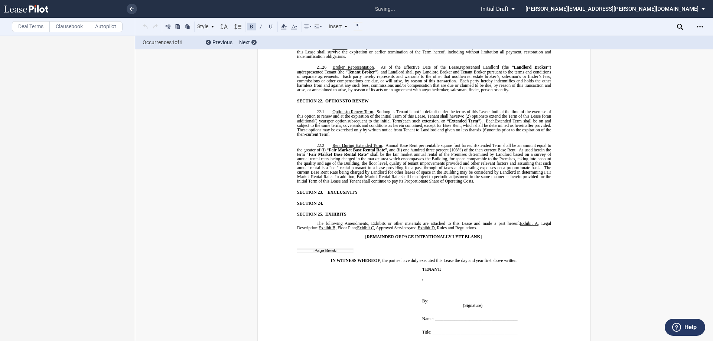
click at [211, 32] on div "Style SECTION 1. Section 1.1 Subsection 1 (a) Subsection 2 (i) Subsection 3 (1)…" at bounding box center [358, 27] width 446 height 18
click at [211, 29] on div "Style" at bounding box center [205, 27] width 19 height 10
click at [227, 84] on div "Normal" at bounding box center [244, 88] width 97 height 10
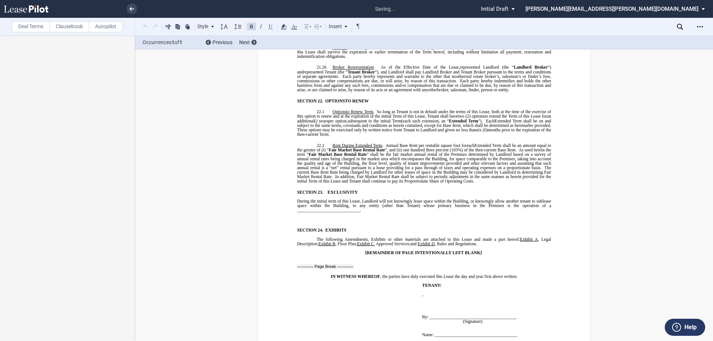
click at [324, 198] on div "!!SET_LEVEL_0!! !!MOB_LEVEL_1!! SECTION 23. ﻿EXCLUSIVITY ​ During the initial t…" at bounding box center [424, 211] width 254 height 42
click at [323, 217] on p "﻿" at bounding box center [424, 219] width 254 height 4
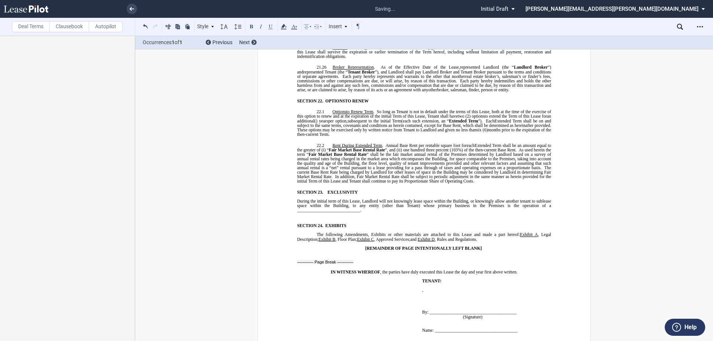
click at [323, 213] on p "﻿" at bounding box center [424, 215] width 254 height 4
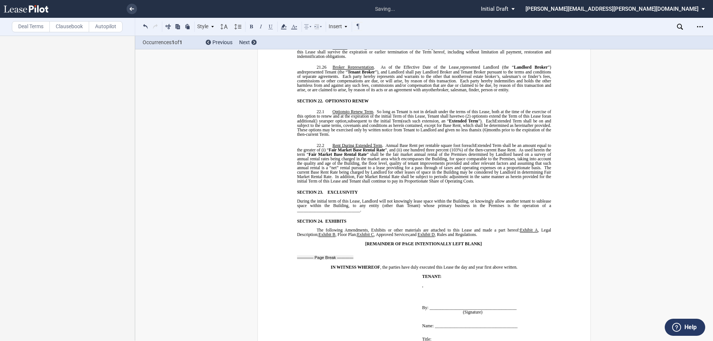
click at [321, 24] on icon at bounding box center [318, 26] width 9 height 9
click at [359, 41] on use at bounding box center [357, 41] width 5 height 6
click at [358, 44] on icon at bounding box center [357, 41] width 6 height 6
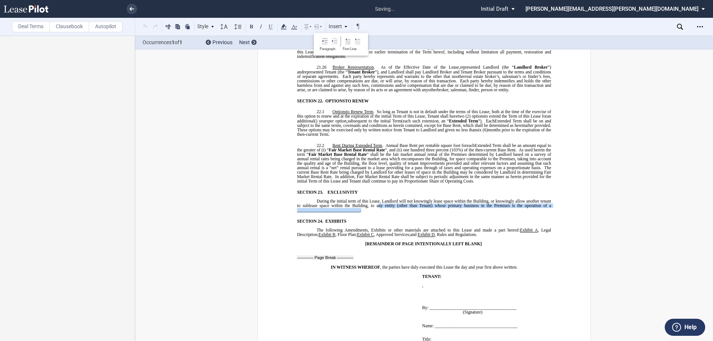
click at [377, 199] on p "During the initial term of this Lease, Landlord will not knowingly lease space …" at bounding box center [424, 205] width 254 height 13
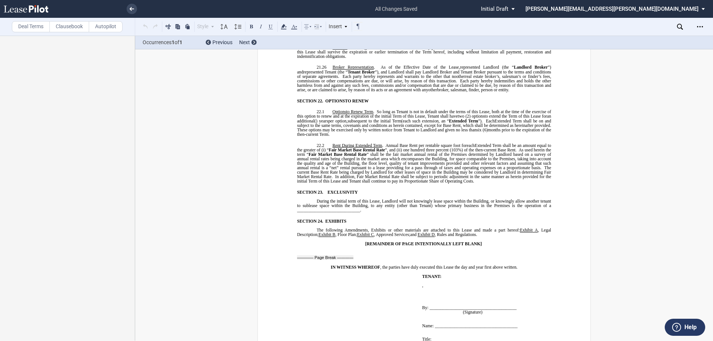
click at [398, 196] on div "!!SET_LEVEL_0!! !!MOB_LEVEL_1!! SECTION 23. ﻿EXCLUSIVITY ​ During the initial t…" at bounding box center [424, 206] width 254 height 33
drag, startPoint x: 294, startPoint y: 189, endPoint x: 395, endPoint y: 196, distance: 101.9
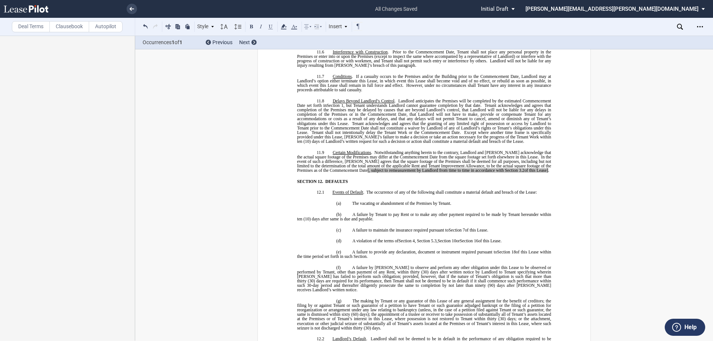
scroll to position [3823, 0]
click at [525, 169] on span "of this Lease]" at bounding box center [536, 171] width 24 height 4
click at [519, 169] on link "3.2" at bounding box center [522, 171] width 6 height 4
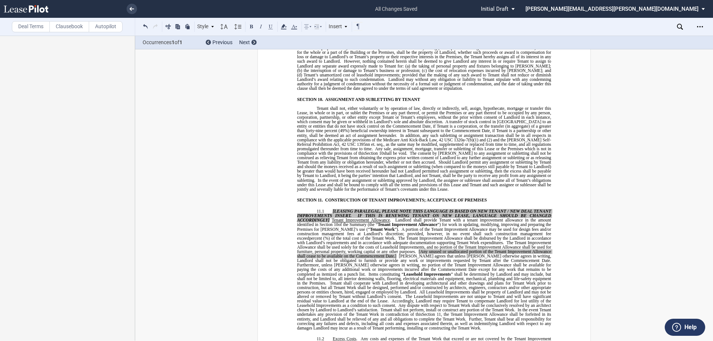
scroll to position [3419, 0]
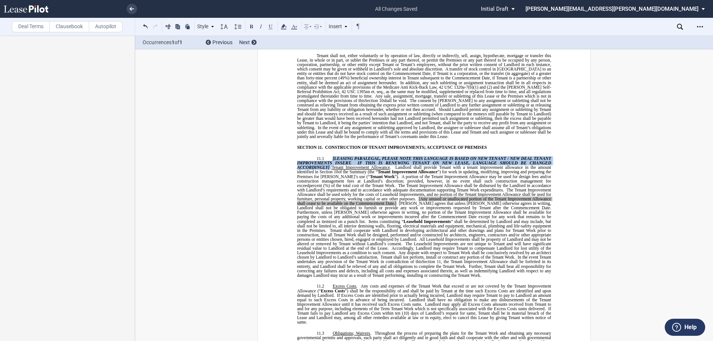
drag, startPoint x: 331, startPoint y: 144, endPoint x: 329, endPoint y: 153, distance: 9.1
click at [329, 156] on span "[LEASING PARALEGAL, PLEASE NOTE THIS LANGUAGE IS BASED ON NEW TENANT / NEW DEAL…" at bounding box center [424, 167] width 255 height 23
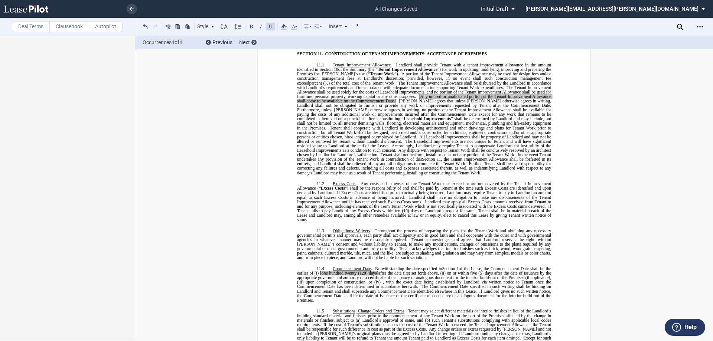
scroll to position [3382, 0]
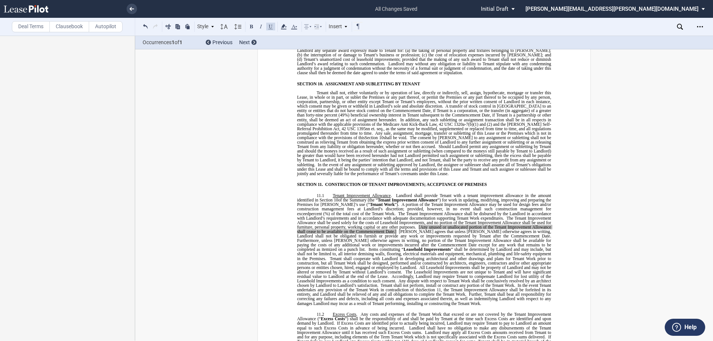
click at [400, 225] on span "[Any unused or unallocated portion of the Tenant Improvement Allowance shall ce…" at bounding box center [424, 229] width 255 height 9
click at [396, 229] on span at bounding box center [397, 231] width 2 height 4
drag, startPoint x: 398, startPoint y: 214, endPoint x: 372, endPoint y: 218, distance: 26.7
click at [372, 225] on span "Any unused or unallocated portion of the Tenant Improvement Allowance shall cea…" at bounding box center [424, 229] width 255 height 9
click at [279, 28] on icon at bounding box center [283, 26] width 9 height 9
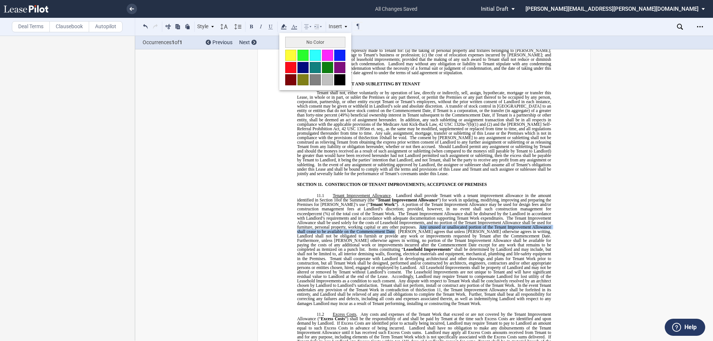
click at [302, 49] on div "No Color" at bounding box center [315, 61] width 72 height 57
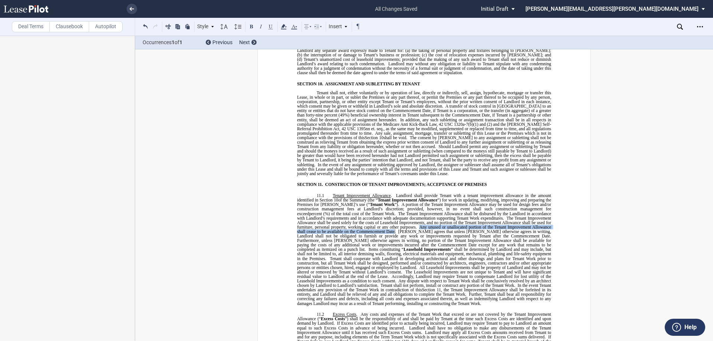
drag, startPoint x: 283, startPoint y: 26, endPoint x: 294, endPoint y: 37, distance: 15.5
click at [283, 27] on use at bounding box center [284, 26] width 6 height 5
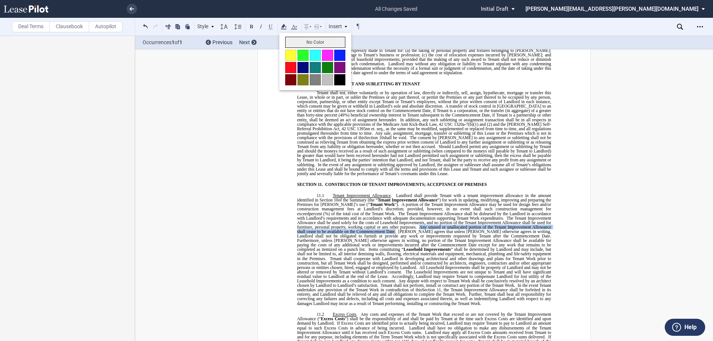
click at [294, 43] on button "No Color" at bounding box center [315, 42] width 60 height 11
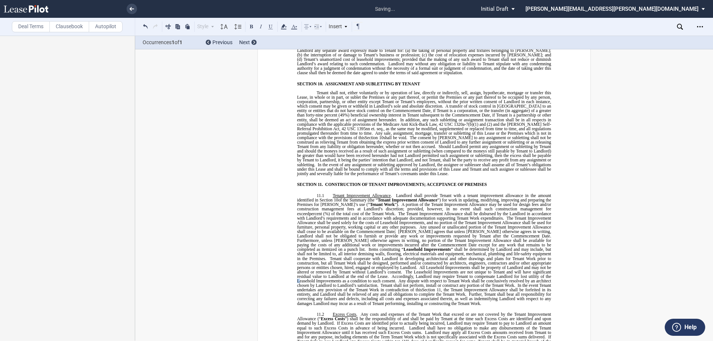
click at [466, 274] on span "Accordingly, Landlord may require Tenant to compensate Landlord for lost utilit…" at bounding box center [424, 278] width 255 height 9
click at [373, 218] on span "The Tenant Improvement Allowance shall be disbursed by the Landlord in accordan…" at bounding box center [425, 258] width 256 height 94
click at [285, 27] on icon at bounding box center [283, 26] width 9 height 9
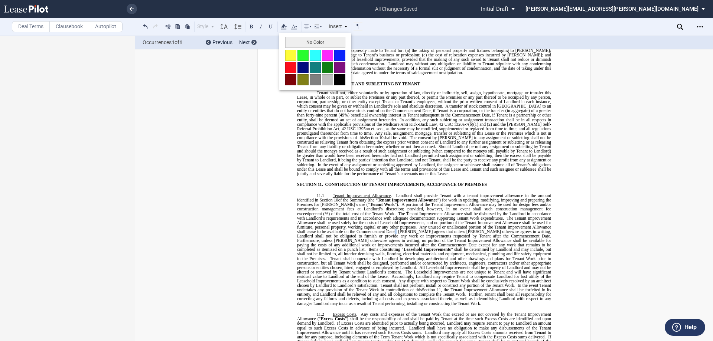
drag, startPoint x: 297, startPoint y: 42, endPoint x: 307, endPoint y: 47, distance: 11.8
click at [297, 42] on button "No Color" at bounding box center [315, 42] width 60 height 11
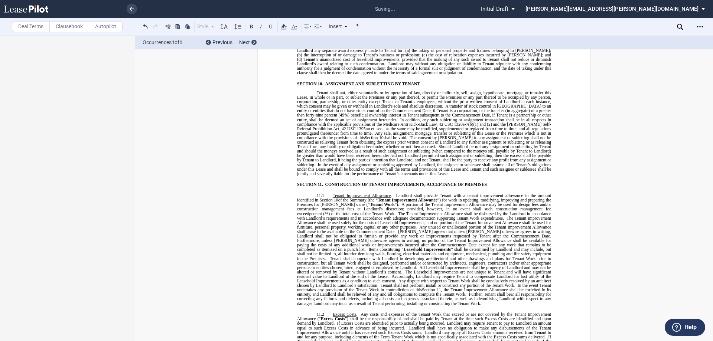
click at [490, 256] on span "Tenant shall cooperate with Landlord in developing architectural and other draw…" at bounding box center [424, 262] width 255 height 13
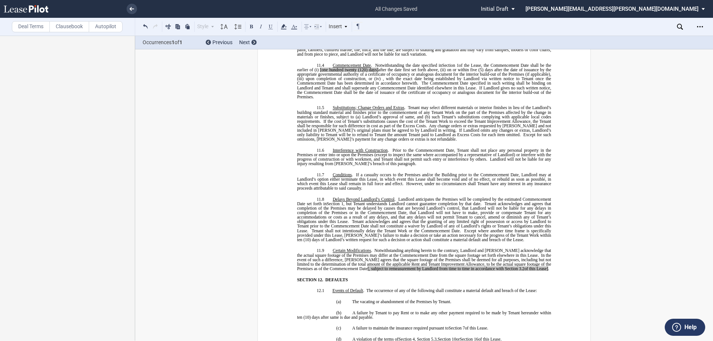
click at [524, 266] on span "of this Lease]" at bounding box center [536, 268] width 24 height 4
click at [548, 266] on span "." at bounding box center [548, 268] width 1 height 4
click at [367, 266] on span "[, subject to remeasurement by Landlord from time to time in accordance with Se…" at bounding box center [442, 268] width 150 height 4
drag, startPoint x: 522, startPoint y: 256, endPoint x: 344, endPoint y: 255, distance: 178.2
click at [344, 255] on span "Certain Modifications . Notwithstanding anything herein to the contrary, Landlo…" at bounding box center [424, 259] width 255 height 23
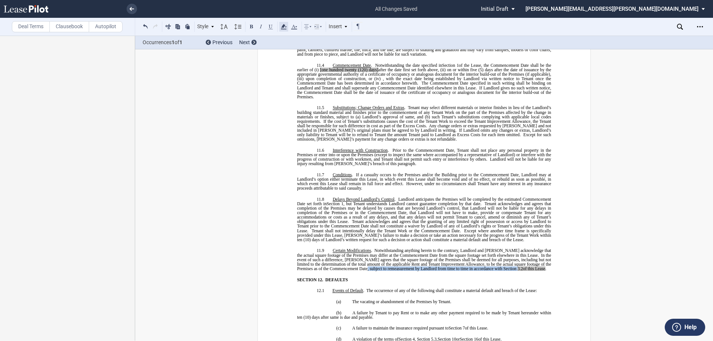
click at [282, 28] on icon at bounding box center [283, 26] width 9 height 9
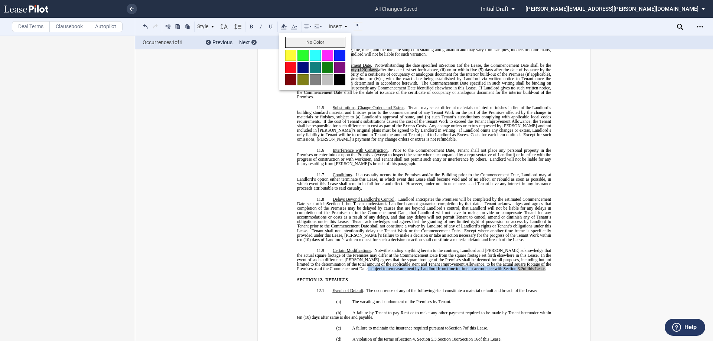
click at [291, 43] on button "No Color" at bounding box center [315, 42] width 60 height 11
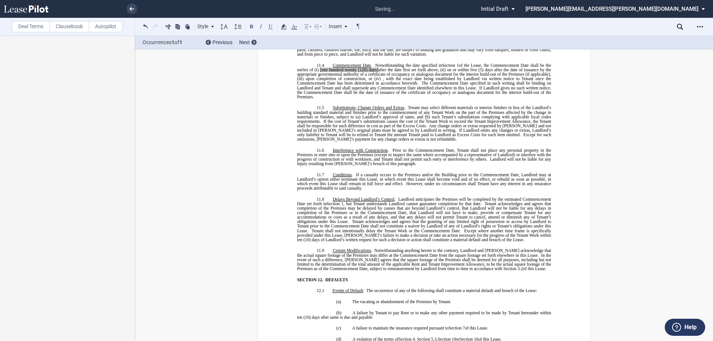
click at [392, 202] on span "Tenant acknowledges and agrees that completion of the Premises may be delayed b…" at bounding box center [424, 213] width 255 height 23
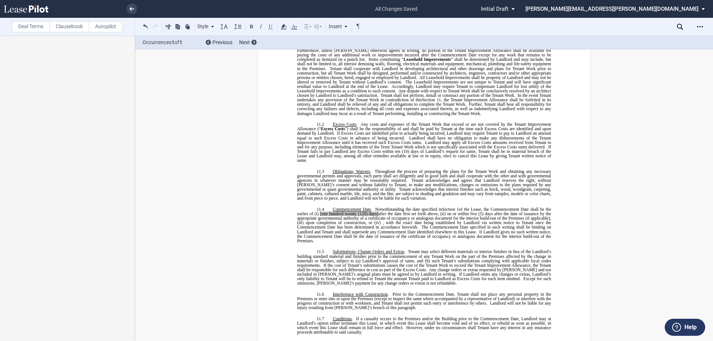
scroll to position [3568, 0]
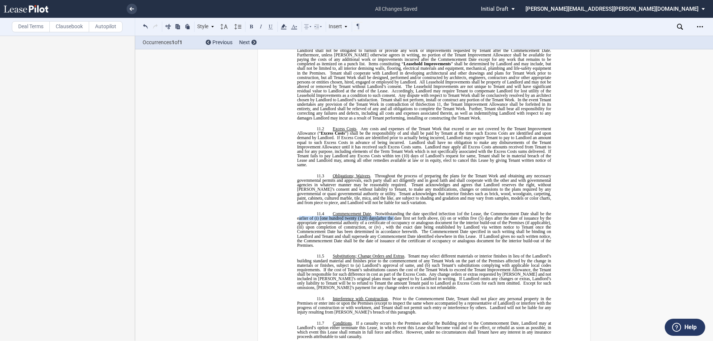
drag, startPoint x: 294, startPoint y: 205, endPoint x: 392, endPoint y: 205, distance: 98.4
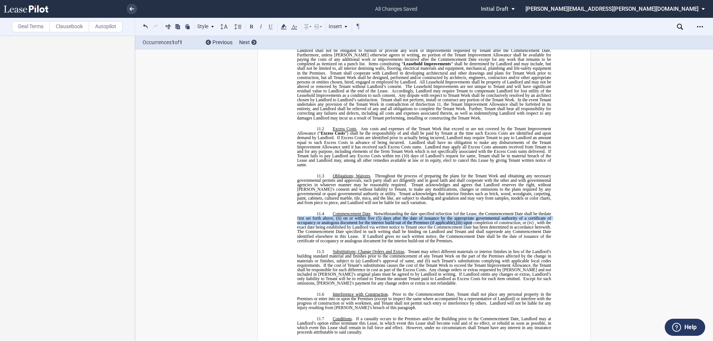
drag, startPoint x: 472, startPoint y: 209, endPoint x: 304, endPoint y: 204, distance: 167.5
click at [304, 212] on p "11.4 Commencement Date . Notwithstanding the date specified in ﻿ Section 1 ﻿ of…" at bounding box center [424, 228] width 254 height 32
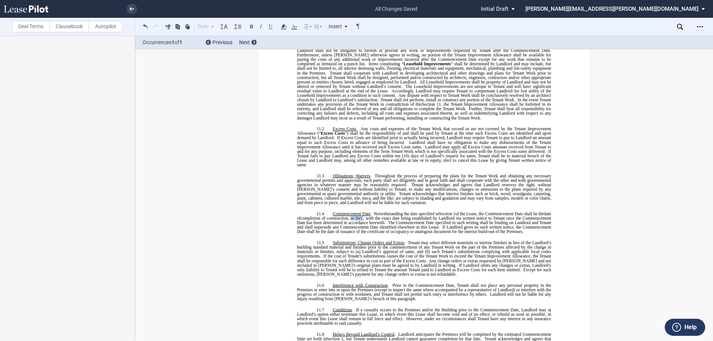
drag, startPoint x: 360, startPoint y: 203, endPoint x: 387, endPoint y: 205, distance: 27.2
click at [387, 212] on p "11.4 Commencement Date . Notwithstanding the date specified in ﻿ Section 1 ﻿ of…" at bounding box center [424, 223] width 254 height 23
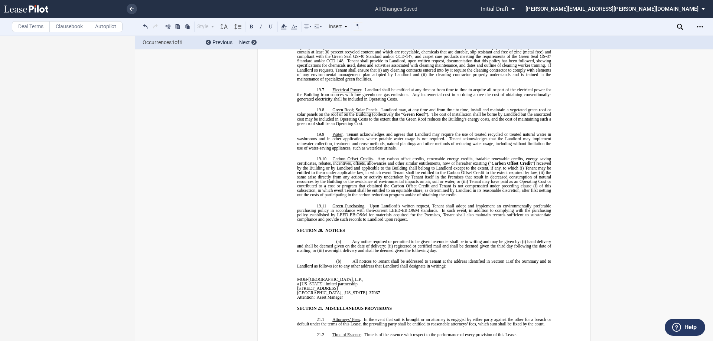
scroll to position [4904, 0]
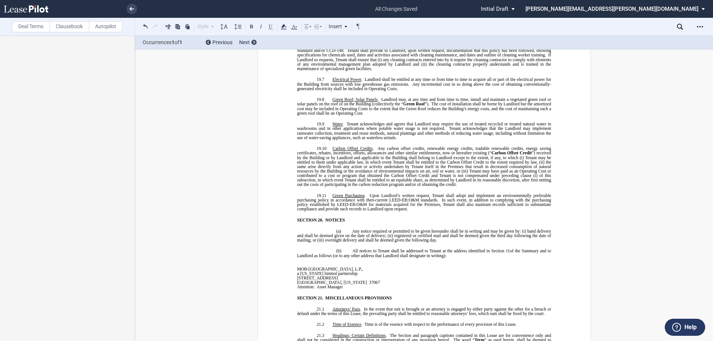
click at [345, 262] on p "﻿" at bounding box center [362, 264] width 130 height 4
click at [337, 258] on p "﻿" at bounding box center [362, 260] width 130 height 4
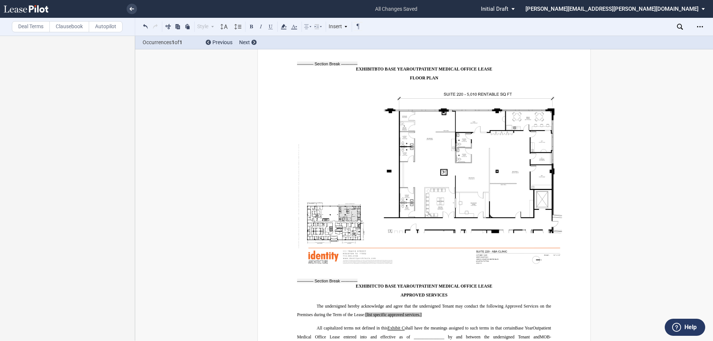
scroll to position [6722, 0]
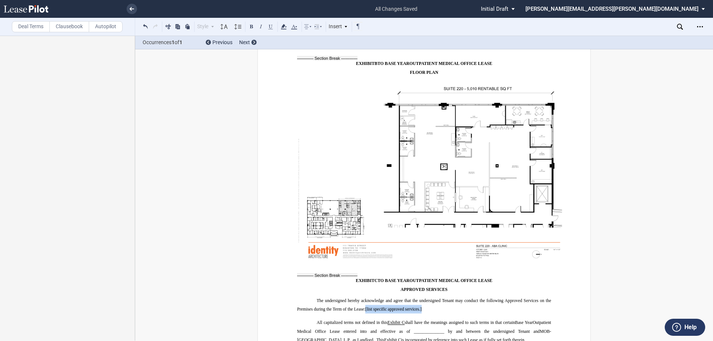
drag, startPoint x: 421, startPoint y: 287, endPoint x: 365, endPoint y: 291, distance: 55.8
click at [365, 297] on p "The undersigned hereby acknowledge and agree that the undersigned Tenant may co…" at bounding box center [424, 305] width 254 height 17
click at [408, 297] on p "The undersigned hereby acknowledge and agree that the undersigned Tenant may co…" at bounding box center [424, 305] width 254 height 17
click at [339, 298] on span "The undersigned hereby acknowledge and agree that the undersigned Tenant may co…" at bounding box center [424, 304] width 255 height 13
click at [387, 297] on p "The undersigned hereby acknowledge and agree that the undersigned Tenant may co…" at bounding box center [424, 305] width 254 height 17
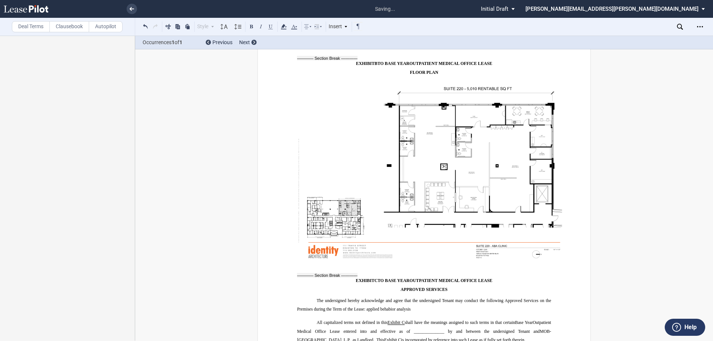
click at [387, 298] on span "The undersigned hereby acknowledge and agree that the undersigned Tenant may co…" at bounding box center [424, 304] width 255 height 13
click at [418, 297] on p "The undersigned hereby acknowledge and agree that the undersigned Tenant may co…" at bounding box center [424, 305] width 254 height 17
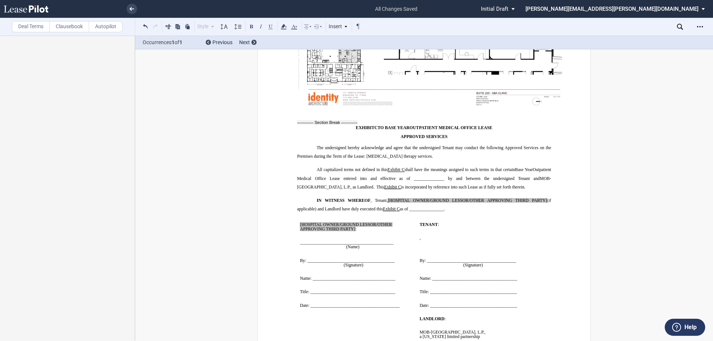
scroll to position [6871, 0]
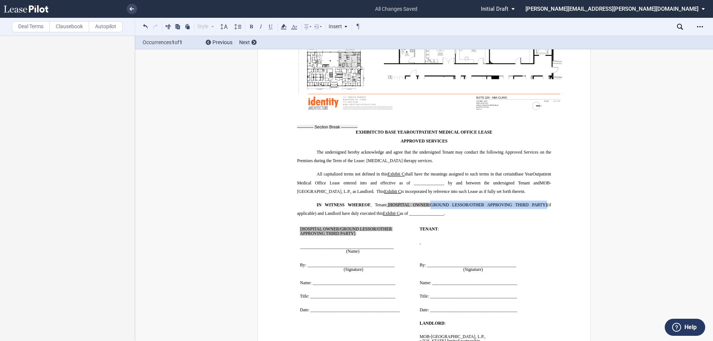
drag, startPoint x: 543, startPoint y: 182, endPoint x: 428, endPoint y: 179, distance: 114.4
click at [428, 200] on p "IN WITNESS WHEREOF , Tenant, [HOSPITAL OWNER/GROUND LESSOR/OTHER APPROVING THIR…" at bounding box center [424, 208] width 254 height 17
click at [384, 203] on span "[HOSPITAL OWNER" at bounding box center [404, 205] width 40 height 4
drag, startPoint x: 314, startPoint y: 152, endPoint x: 342, endPoint y: 151, distance: 28.2
click at [314, 170] on p "All capitalized terms not defined in this Exhibit ﻿ C ﻿ shall have the meanings…" at bounding box center [424, 183] width 254 height 26
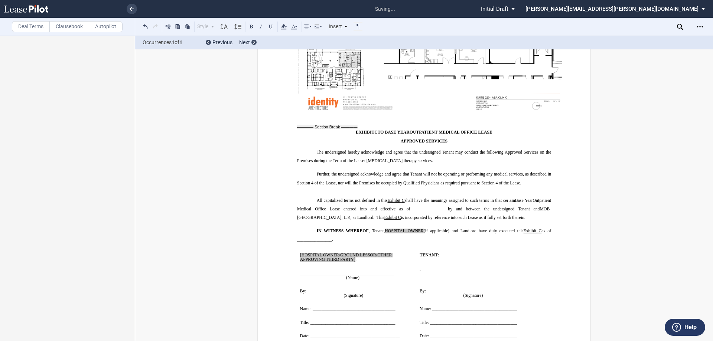
click at [381, 172] on span "Further, the undersigned acknowledge and agree that Tenant will not be operatin…" at bounding box center [424, 178] width 255 height 13
click at [357, 172] on span "Further, the undersigned acknowledge and agree that Tenant will not be operatin…" at bounding box center [424, 178] width 255 height 13
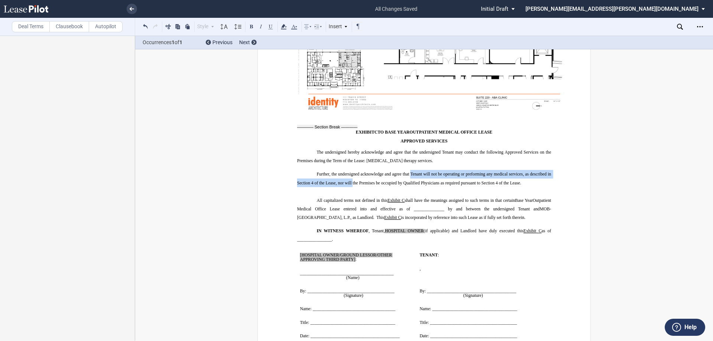
drag, startPoint x: 409, startPoint y: 151, endPoint x: 351, endPoint y: 162, distance: 58.9
click at [351, 172] on span "Further, the undersigned acknowledge and agree that Tenant will not be operatin…" at bounding box center [424, 178] width 255 height 13
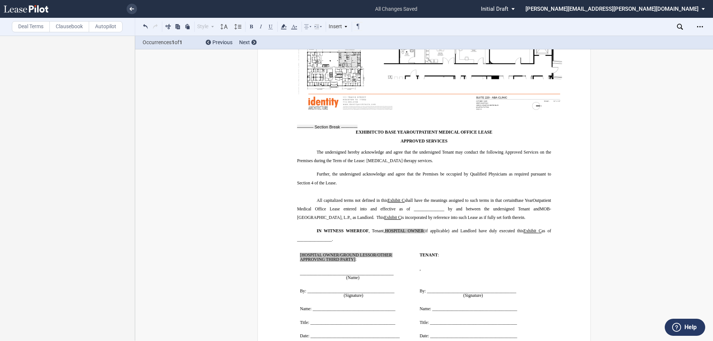
click at [436, 172] on span "Further, the undersigned acknowledge and agree that the Premises be occupied by…" at bounding box center [424, 178] width 255 height 13
click at [334, 187] on p "﻿" at bounding box center [424, 191] width 254 height 9
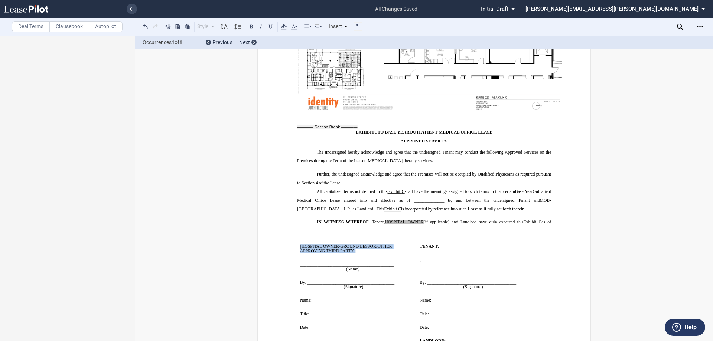
drag, startPoint x: 297, startPoint y: 223, endPoint x: 354, endPoint y: 229, distance: 57.4
click at [354, 240] on td "﻿ [HOSPITAL OWNER/GROUND LESSOR/OTHER APPROVING THIRD PARTY] : ﻿ ﻿ ____________…" at bounding box center [357, 287] width 120 height 94
drag, startPoint x: 421, startPoint y: 200, endPoint x: 384, endPoint y: 200, distance: 36.7
click at [384, 220] on span "IN WITNESS WHEREOF , Tenant, HOSPITAL OWNER (if applicable) and Landlord have d…" at bounding box center [424, 226] width 255 height 13
click at [428, 220] on span "(if applicable) and Landlord have duly executed this" at bounding box center [473, 222] width 100 height 4
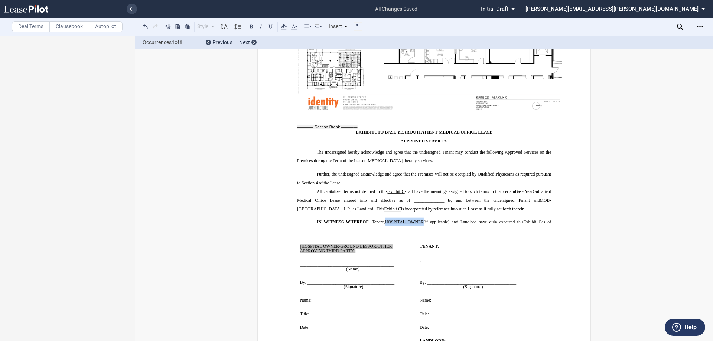
drag, startPoint x: 421, startPoint y: 198, endPoint x: 382, endPoint y: 198, distance: 39.0
click at [382, 220] on span "IN WITNESS WHEREOF , Tenant, HOSPITAL OWNER (if applicable) and Landlord have d…" at bounding box center [424, 226] width 255 height 13
drag, startPoint x: 443, startPoint y: 199, endPoint x: 416, endPoint y: 199, distance: 27.5
click at [416, 220] on span "(if applicable) and Landlord have duly executed this" at bounding box center [468, 222] width 105 height 4
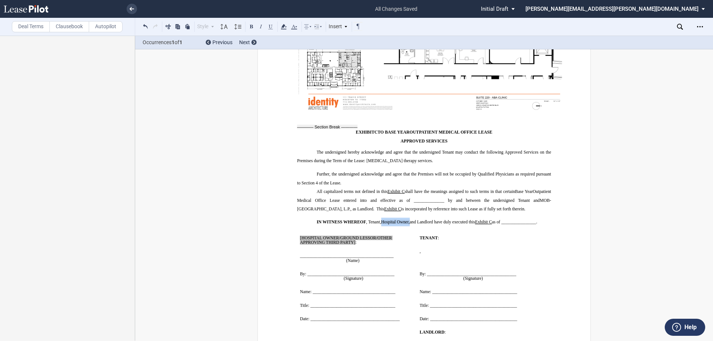
drag, startPoint x: 380, startPoint y: 200, endPoint x: 409, endPoint y: 200, distance: 29.0
click at [409, 220] on span "IN WITNESS WHEREOF , Tenant, ﻿Hospital Owner, and Landlord have duly executed t…" at bounding box center [427, 222] width 220 height 4
click at [284, 27] on icon at bounding box center [283, 26] width 9 height 9
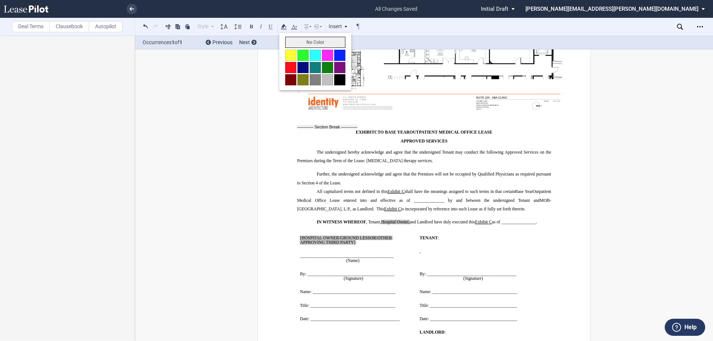
click at [316, 43] on button "No Color" at bounding box center [315, 42] width 60 height 11
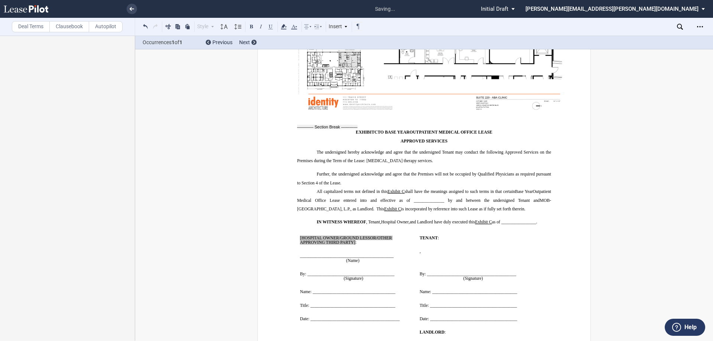
click at [470, 213] on p "﻿" at bounding box center [424, 215] width 254 height 4
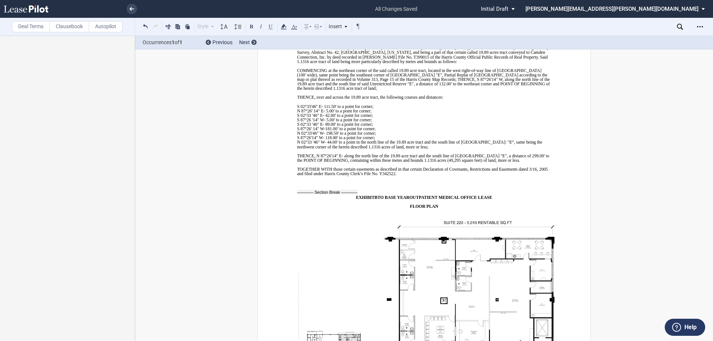
scroll to position [6463, 0]
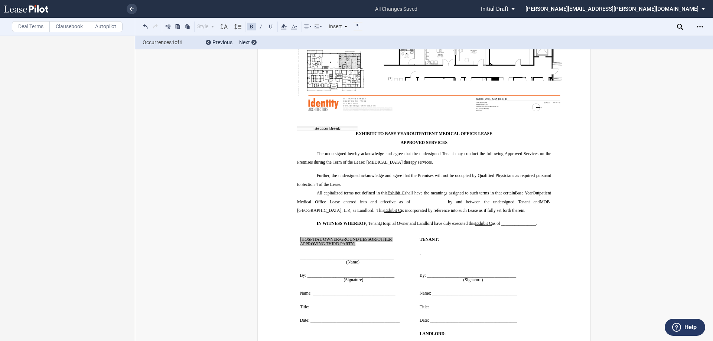
scroll to position [6888, 0]
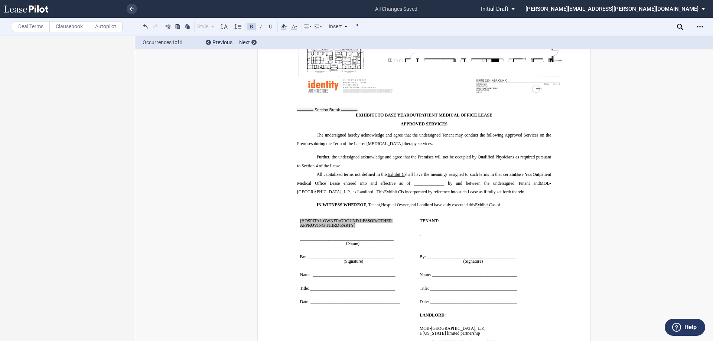
click at [487, 155] on span "Further, the undersigned acknowledge and agree that the Premises will not be oc…" at bounding box center [424, 161] width 255 height 13
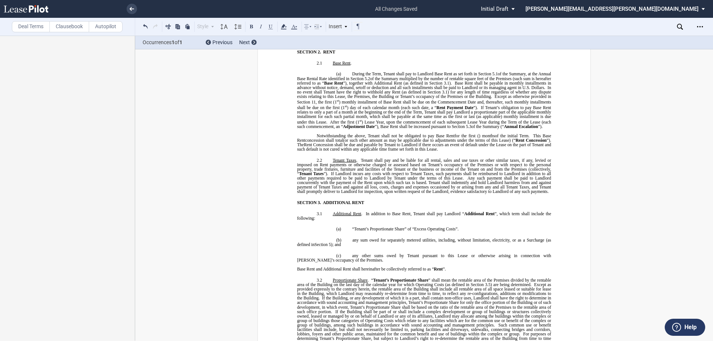
scroll to position [470, 0]
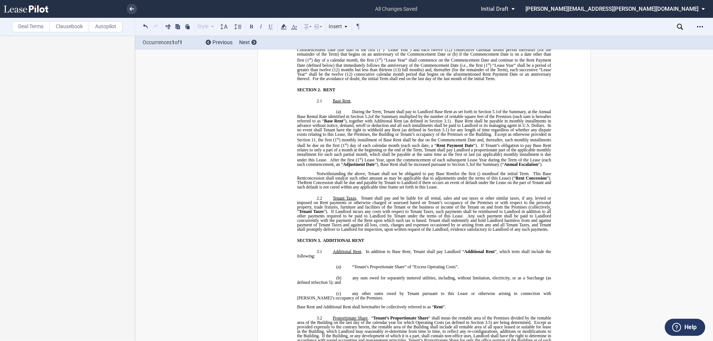
click at [19, 27] on label "Deal Terms" at bounding box center [31, 26] width 38 height 11
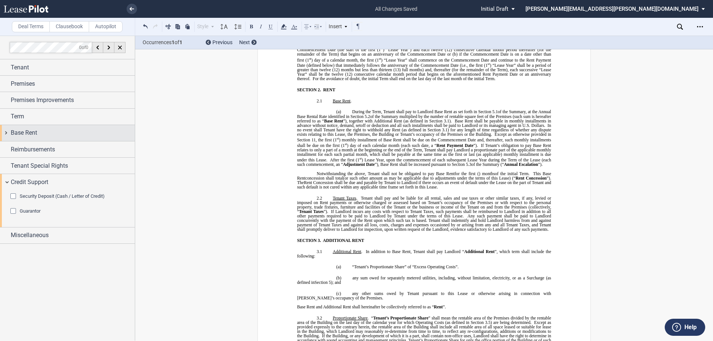
click at [29, 135] on span "Base Rent" at bounding box center [24, 132] width 26 height 9
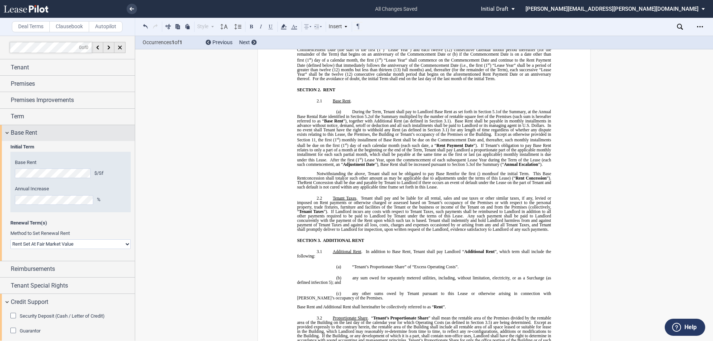
click at [26, 134] on span "Base Rent" at bounding box center [24, 132] width 26 height 9
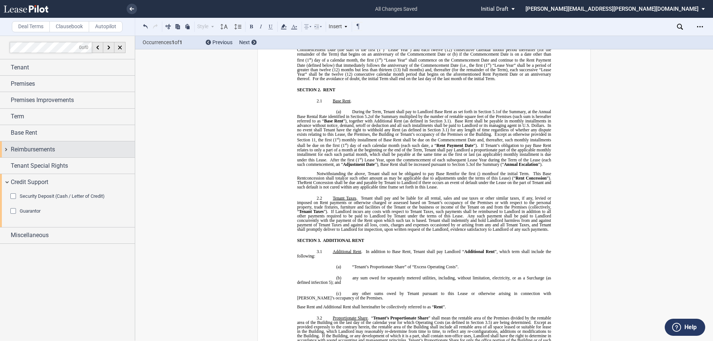
click at [37, 156] on div "Reimbursements" at bounding box center [67, 149] width 135 height 16
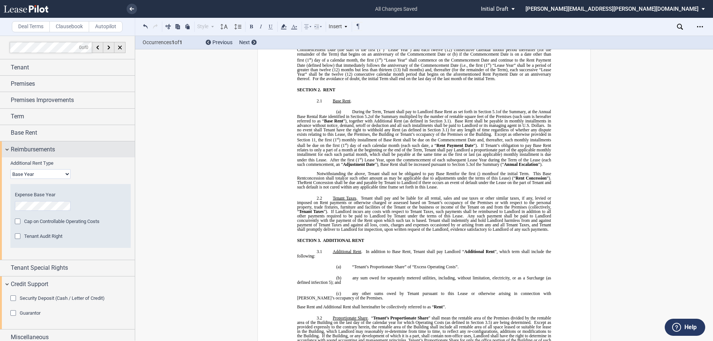
click at [36, 147] on span "Reimbursements" at bounding box center [33, 149] width 44 height 9
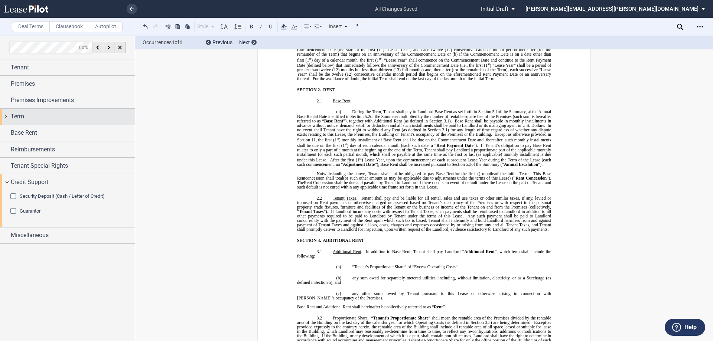
click at [32, 119] on div "Term" at bounding box center [73, 116] width 124 height 9
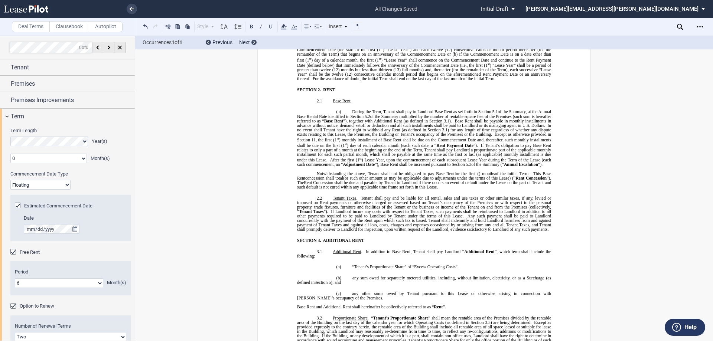
scroll to position [111, 0]
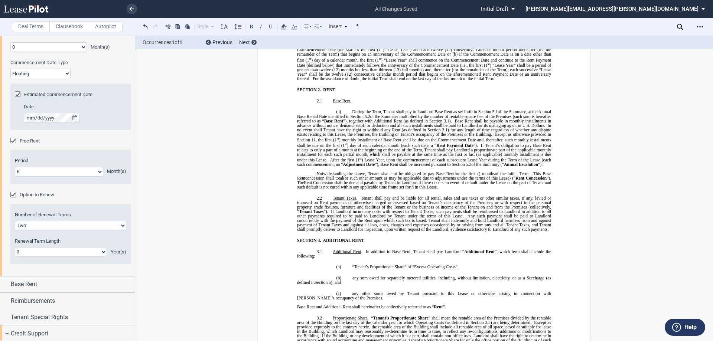
click at [429, 173] on span "Notwithstanding the above, Tenant shall not be obligated to pay Base Rent" at bounding box center [386, 173] width 138 height 4
click at [404, 144] on span "If Tenant’s obligation to pay Base Rent relates to only a part of a month at th…" at bounding box center [424, 152] width 255 height 19
drag, startPoint x: 387, startPoint y: 173, endPoint x: 392, endPoint y: 173, distance: 5.6
click at [392, 173] on span "Notwithstanding the above, Tenant shall not be obligated to pay Base Rent" at bounding box center [386, 173] width 138 height 4
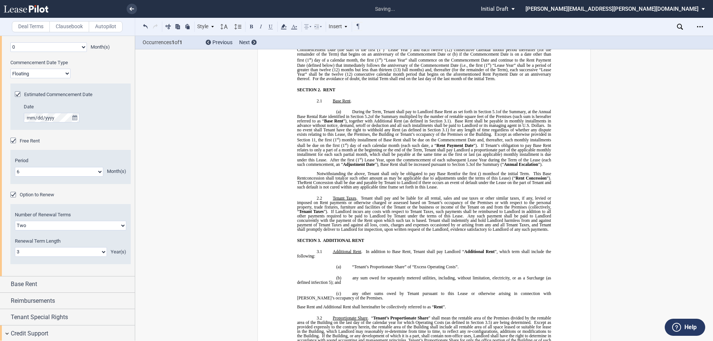
click at [430, 174] on span "Notwithstanding the above, Tenant shall only be obligated to pay Base Rent" at bounding box center [386, 173] width 139 height 4
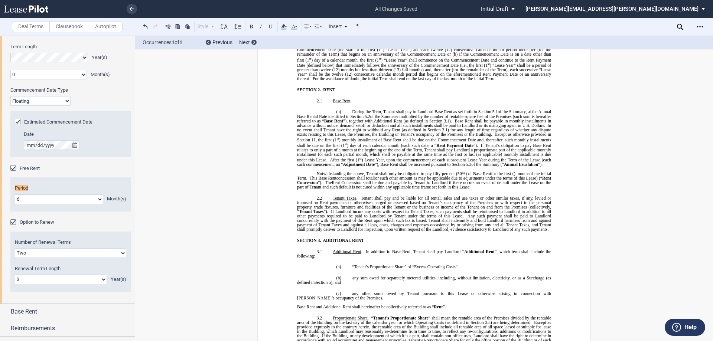
click at [401, 178] on span "concession shall total ﻿ ﻿ (or such other amount as may be applicable due to ad…" at bounding box center [439, 178] width 206 height 4
click at [405, 178] on span "(or such other amount as may be applicable due to adjustments under the terms o…" at bounding box center [457, 178] width 169 height 4
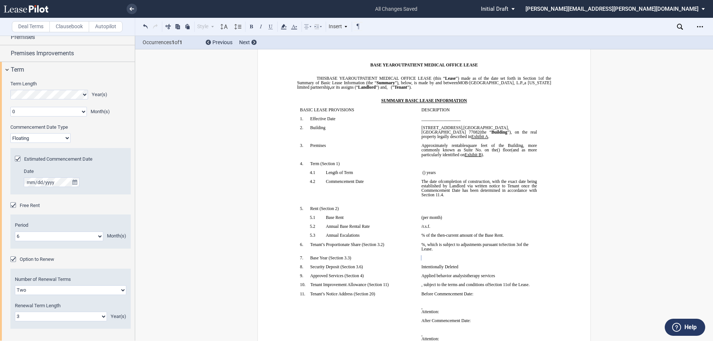
scroll to position [25, 0]
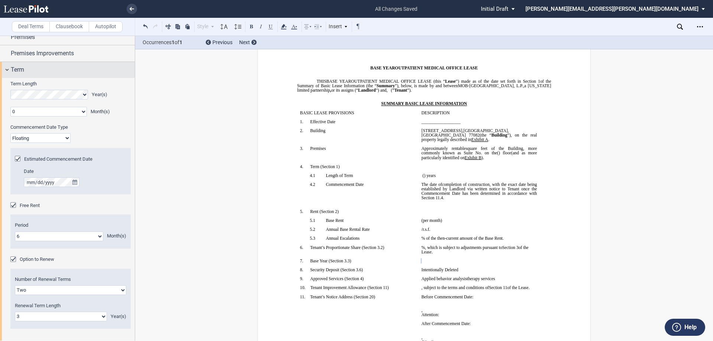
click at [30, 70] on div "Term" at bounding box center [73, 69] width 124 height 9
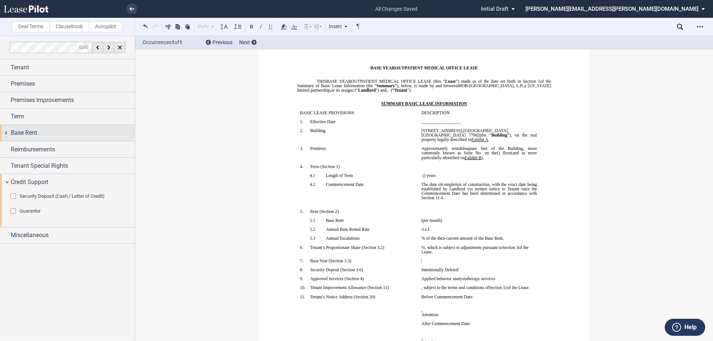
click at [30, 133] on span "Base Rent" at bounding box center [24, 132] width 26 height 9
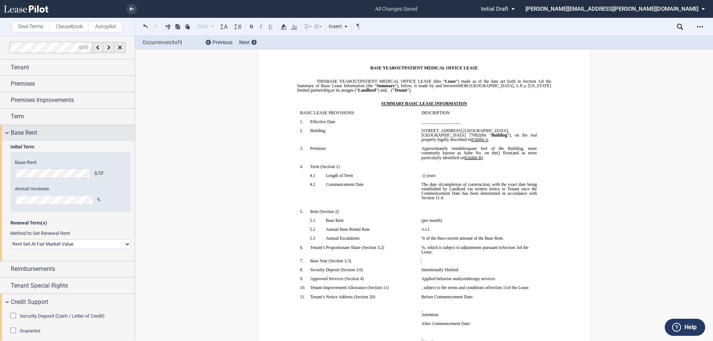
click at [30, 133] on span "Base Rent" at bounding box center [24, 132] width 26 height 9
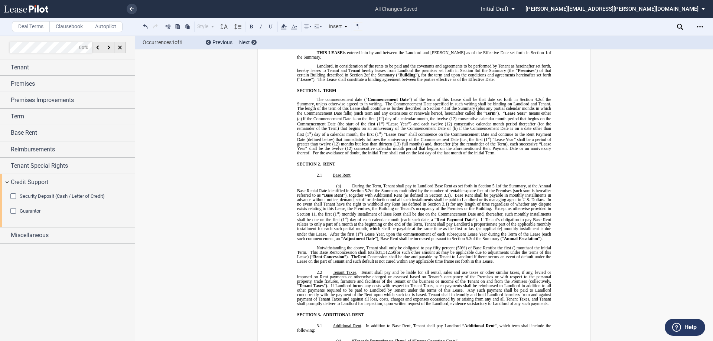
scroll to position [693, 0]
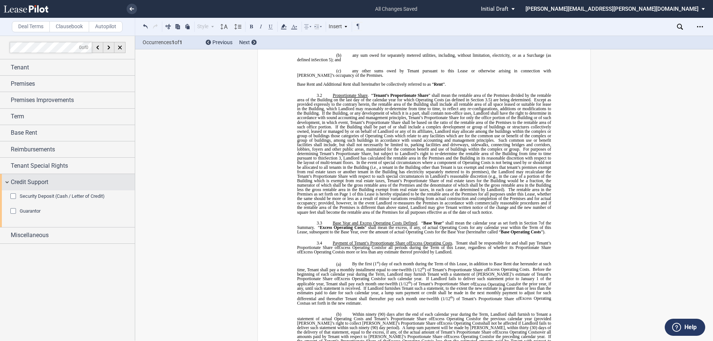
click at [26, 183] on span "Credit Support" at bounding box center [29, 182] width 37 height 9
click at [22, 185] on span "Credit Support" at bounding box center [29, 182] width 37 height 9
click at [34, 196] on span "Security Deposit (Cash / Letter of Credit)" at bounding box center [62, 196] width 85 height 6
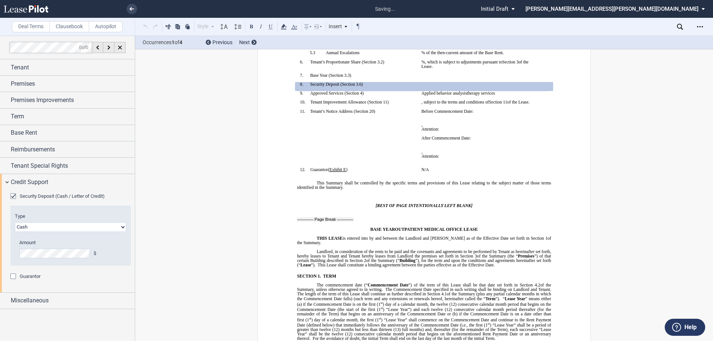
scroll to position [128, 0]
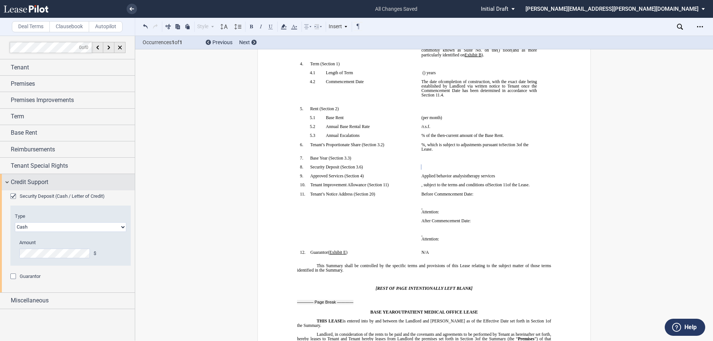
click at [37, 183] on span "Credit Support" at bounding box center [29, 182] width 37 height 9
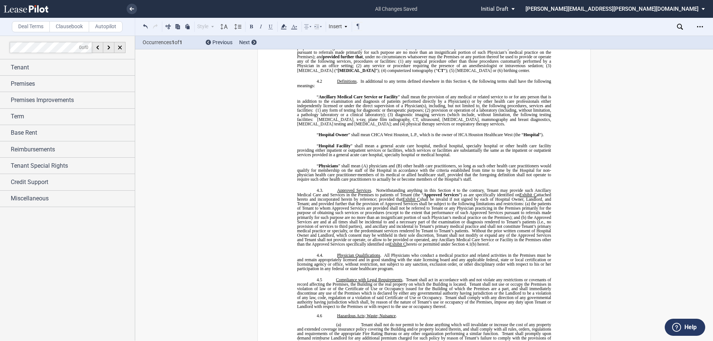
scroll to position [1835, 0]
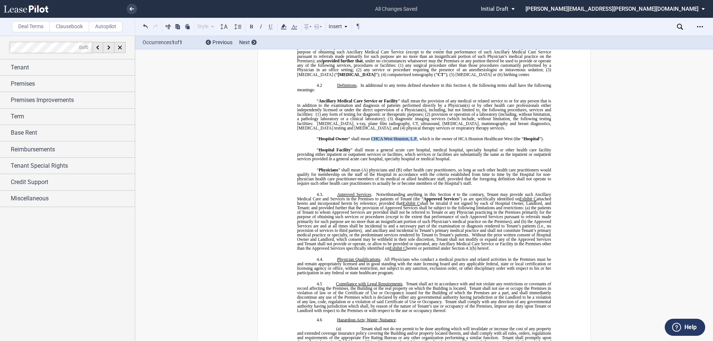
drag, startPoint x: 369, startPoint y: 134, endPoint x: 415, endPoint y: 131, distance: 46.5
click at [415, 131] on span "4.1 Prohibited Uses . (a) The Premises shall continuously and at all times duri…" at bounding box center [424, 216] width 254 height 481
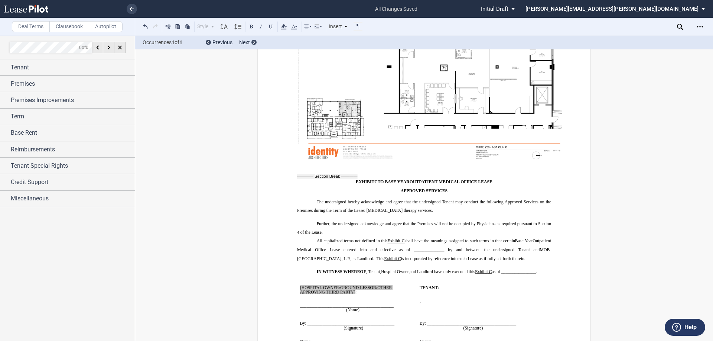
scroll to position [6912, 0]
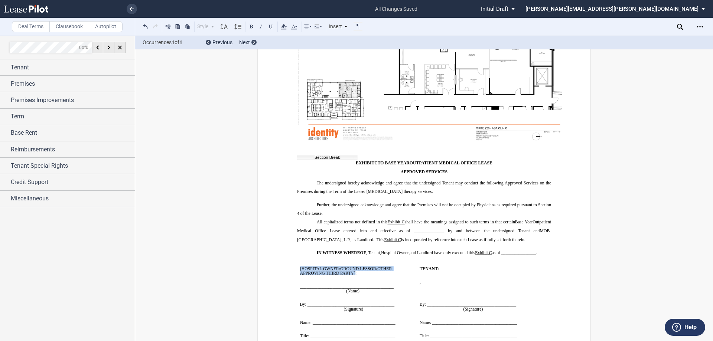
drag, startPoint x: 296, startPoint y: 241, endPoint x: 353, endPoint y: 246, distance: 57.3
click at [353, 262] on td "﻿ [HOSPITAL OWNER/GROUND LESSOR/OTHER APPROVING THIRD PARTY] : ﻿ ﻿ ____________…" at bounding box center [357, 309] width 120 height 94
click at [349, 266] on p "CHCA West Houston, L.P." at bounding box center [357, 268] width 114 height 4
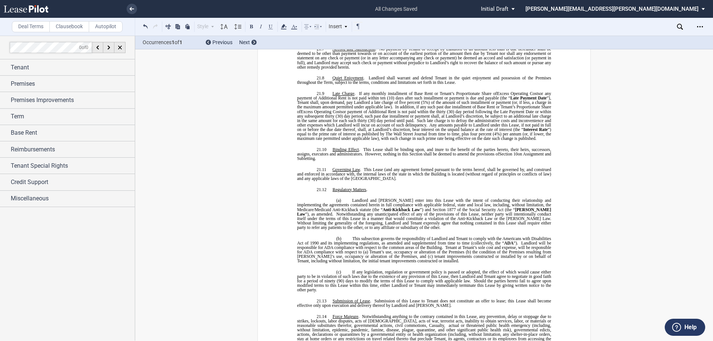
scroll to position [5650, 0]
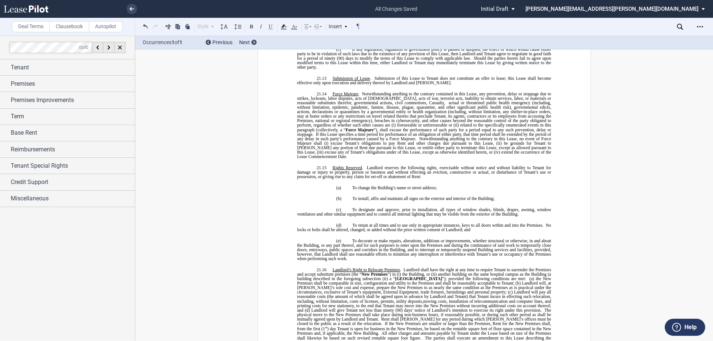
click at [683, 27] on div "Download Share Document Print Create a New Version Import Changes Compare Abstr…" at bounding box center [695, 27] width 36 height 12
click at [680, 28] on use at bounding box center [680, 27] width 6 height 6
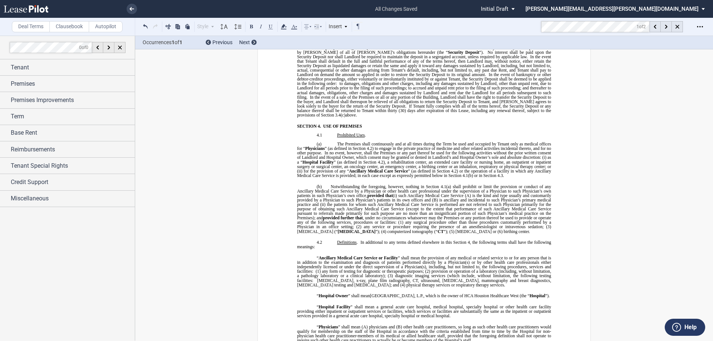
scroll to position [1176, 0]
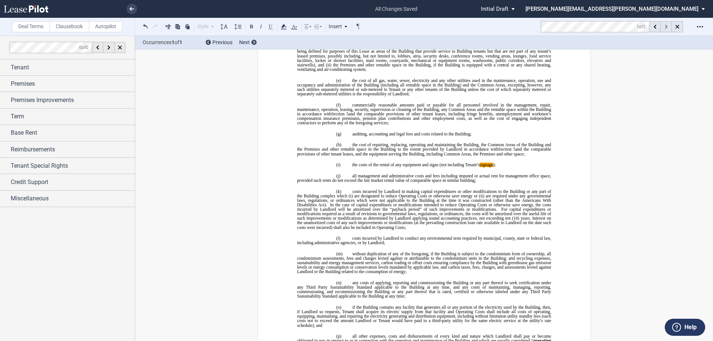
click at [667, 24] on div at bounding box center [665, 26] width 11 height 11
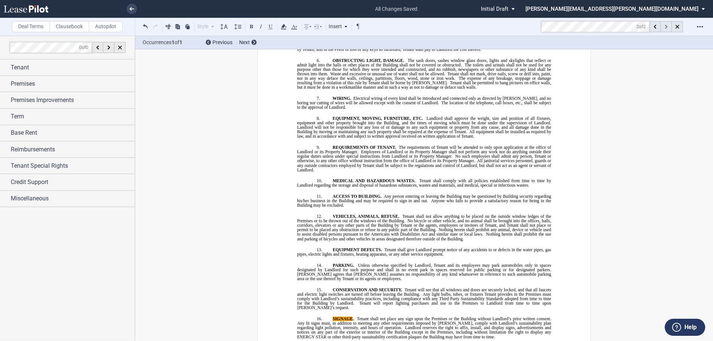
scroll to position [7510, 0]
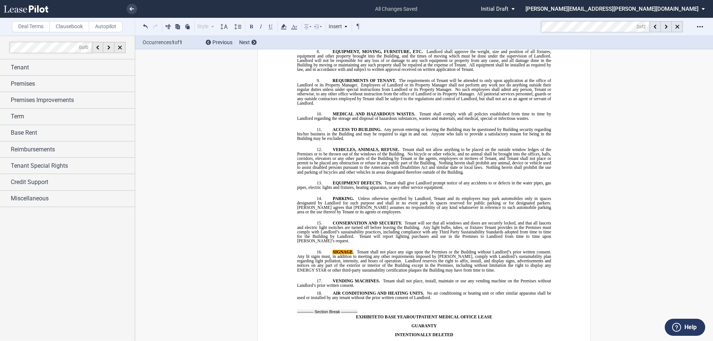
click at [448, 254] on span "Any lit signs must, in addition to meeting any other requirements imposed by La…" at bounding box center [424, 258] width 255 height 9
click at [675, 26] on icon at bounding box center [677, 27] width 4 height 4
click at [374, 250] on span "Tenant shall not place any sign upon the Premises or the Building without Landl…" at bounding box center [454, 252] width 194 height 4
click at [398, 259] on span "Landlord reserves the right to affix, install, and display signs, advertisement…" at bounding box center [424, 265] width 255 height 13
click at [58, 24] on label "Clausebook" at bounding box center [69, 26] width 40 height 11
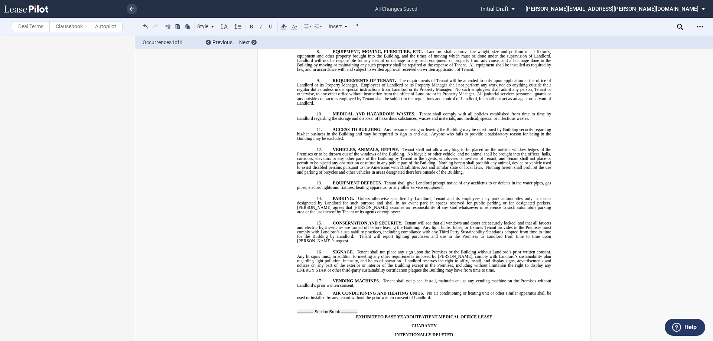
click at [465, 250] on p "16. SIGNAGE. Tenant shall not place any sign upon the Premises or the Building …" at bounding box center [424, 261] width 254 height 23
drag, startPoint x: 518, startPoint y: 247, endPoint x: 496, endPoint y: 248, distance: 22.3
click at [466, 259] on span "Landlord reserves the right to affix, install, and display signs, advertisement…" at bounding box center [424, 265] width 255 height 13
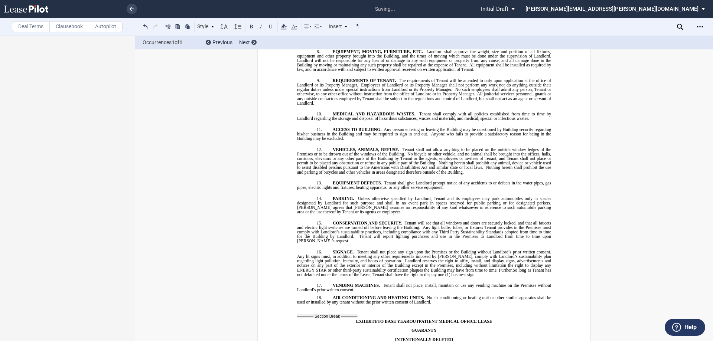
click at [478, 268] on span "So long as Tenant has not defaulted under the terms of the Lease, Tenant shall …" at bounding box center [424, 272] width 255 height 9
click at [442, 250] on p "16. SIGNAGE. Tenant shall not place any sign upon the Premises or the Building …" at bounding box center [424, 263] width 254 height 27
click at [524, 250] on p "16. SIGNAGE. Tenant shall not place any sign upon the Premises or the Building …" at bounding box center [424, 263] width 254 height 27
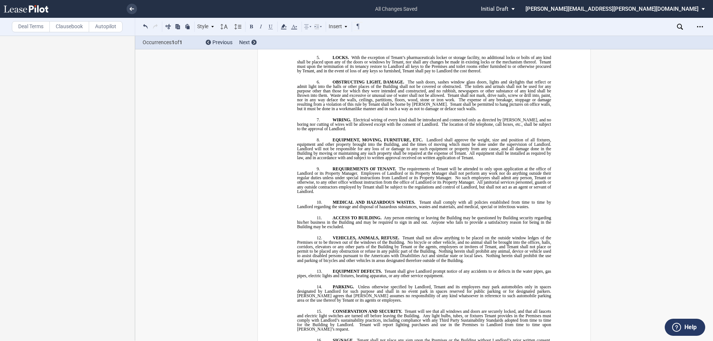
scroll to position [7538, 0]
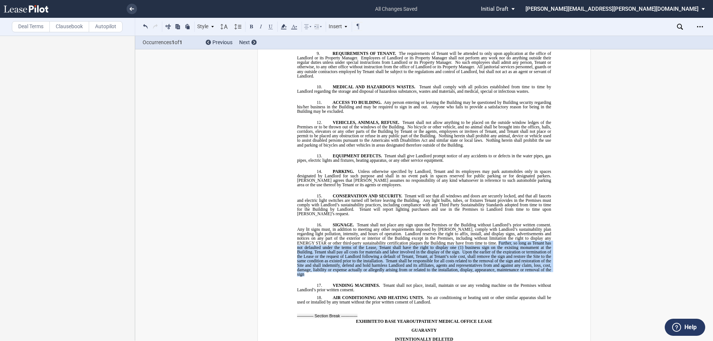
drag, startPoint x: 519, startPoint y: 242, endPoint x: 462, endPoint y: 215, distance: 62.9
click at [462, 223] on p "16. SIGNAGE. Tenant shall not place any sign upon the Premises or the Building …" at bounding box center [424, 250] width 254 height 54
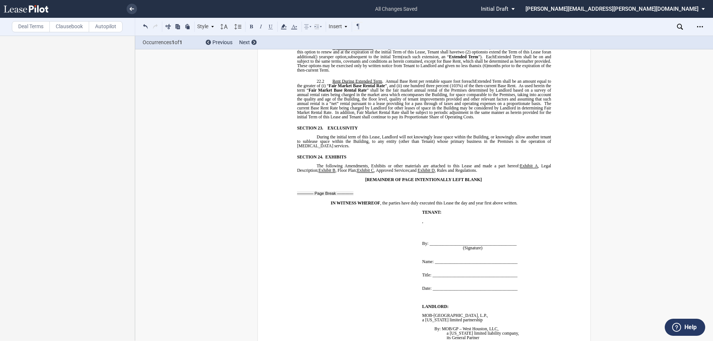
scroll to position [6221, 0]
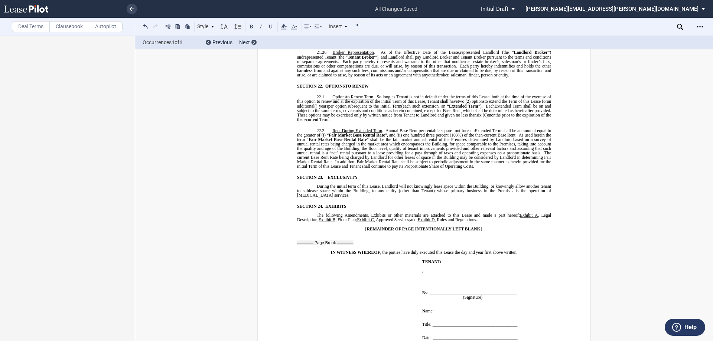
click at [327, 175] on span "﻿EXCLUSIVITY" at bounding box center [342, 177] width 30 height 4
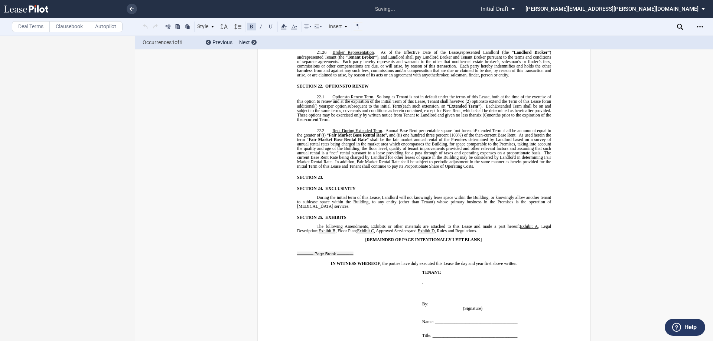
click at [334, 175] on p "SECTION 23. ﻿" at bounding box center [429, 177] width 244 height 4
click at [348, 175] on p "SECTION 23. ﻿SIGNAGE" at bounding box center [429, 177] width 244 height 4
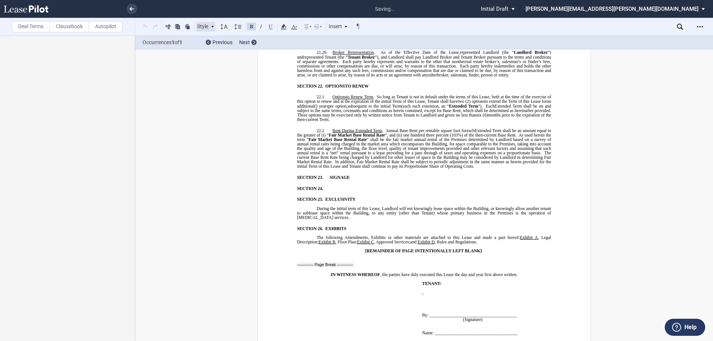
click at [209, 26] on div "Style" at bounding box center [205, 27] width 19 height 10
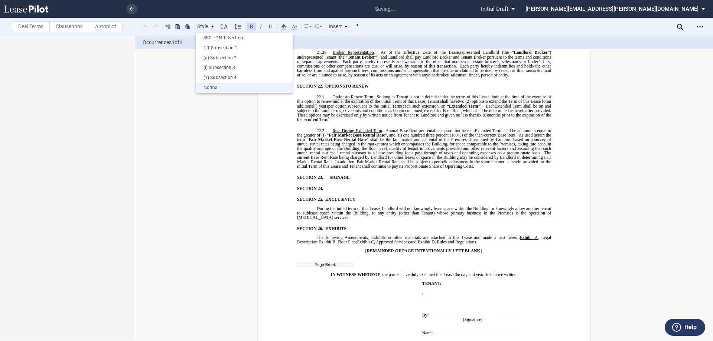
click at [218, 87] on div "Normal" at bounding box center [244, 88] width 89 height 6
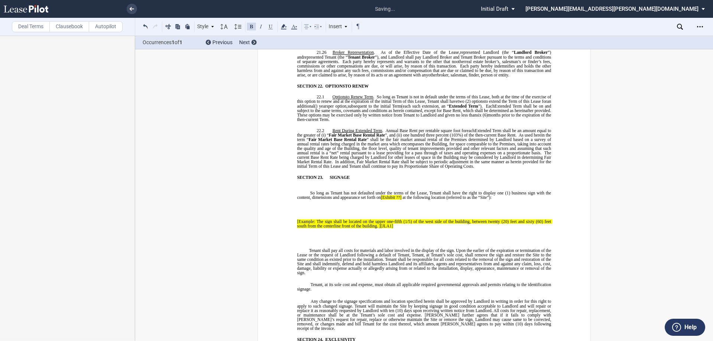
click at [318, 180] on div "​ So long as Tenant has not defaulted under the terms of the Lease, Tenant shal…" at bounding box center [424, 255] width 254 height 151
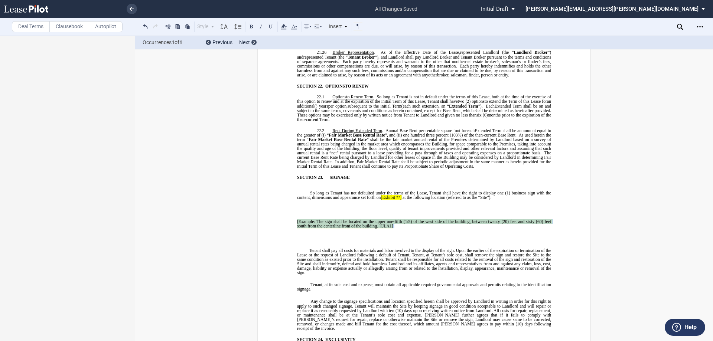
drag, startPoint x: 396, startPoint y: 199, endPoint x: 295, endPoint y: 177, distance: 103.0
click at [297, 191] on ins "So long as Tenant has not defaulted under the terms of the Lease, Tenant shall …" at bounding box center [424, 261] width 254 height 140
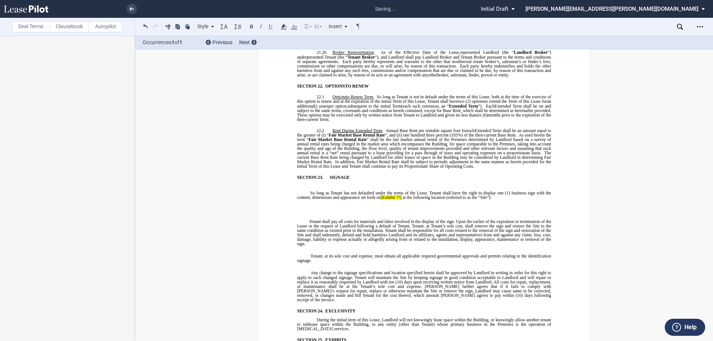
click at [343, 207] on p "﻿" at bounding box center [424, 209] width 254 height 4
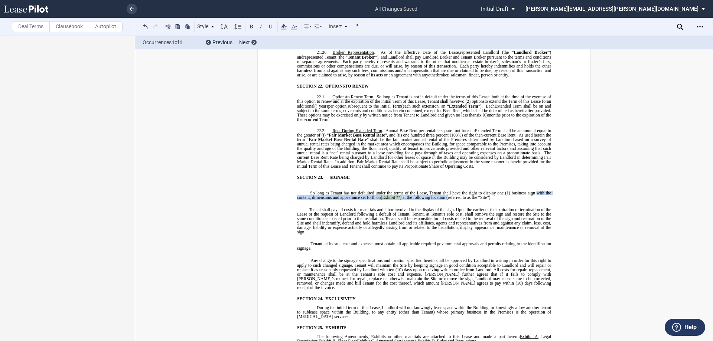
drag, startPoint x: 534, startPoint y: 165, endPoint x: 447, endPoint y: 169, distance: 88.0
click at [447, 191] on span "So long as Tenant has not defaulted under the terms of the Lease, Tenant shall …" at bounding box center [424, 195] width 255 height 9
click at [331, 180] on div "​ So long as Tenant has not defaulted under the terms of the Lease, Tenant shal…" at bounding box center [424, 235] width 254 height 110
click at [328, 180] on p "​" at bounding box center [424, 182] width 254 height 4
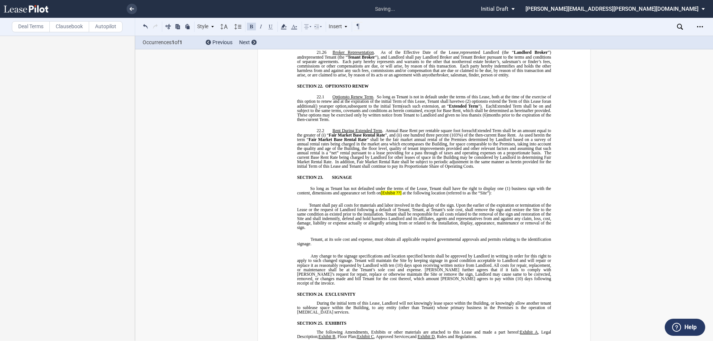
click at [314, 186] on span "So long as Tenant has not defaulted under the terms of the Lease, Tenant shall …" at bounding box center [424, 190] width 255 height 9
drag, startPoint x: 535, startPoint y: 160, endPoint x: 445, endPoint y: 165, distance: 89.9
click at [445, 186] on span "So long as Tenant has not defaulted under the terms of the Lease, Tenant shall …" at bounding box center [424, 190] width 255 height 9
click at [398, 186] on p "So long as Tenant has not defaulted under the terms of the Lease, Tenant shall …" at bounding box center [424, 190] width 254 height 9
click at [313, 186] on ins "So long as Tenant has not defaulted under the terms of the Lease, Tenant shall …" at bounding box center [424, 235] width 254 height 99
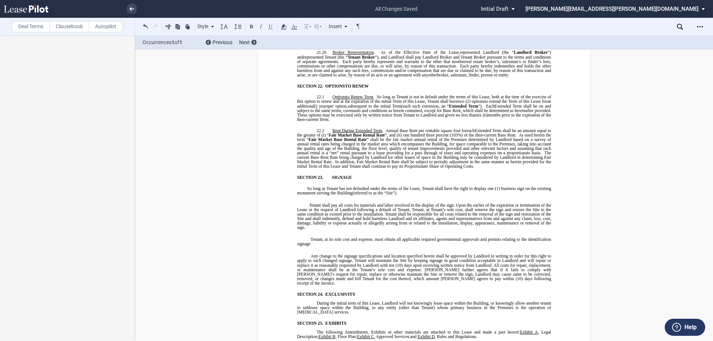
click at [316, 186] on ins "So long as Tenant has not defaulted under the terms of the Lease, Tenant shall …" at bounding box center [424, 235] width 254 height 99
click at [459, 203] on span "Upon the earlier of the expiration or termination of the Lease or the request o…" at bounding box center [424, 209] width 255 height 13
click at [385, 212] on span "Tenant shall be responsible for all costs related to the removal of the sign an…" at bounding box center [424, 221] width 255 height 18
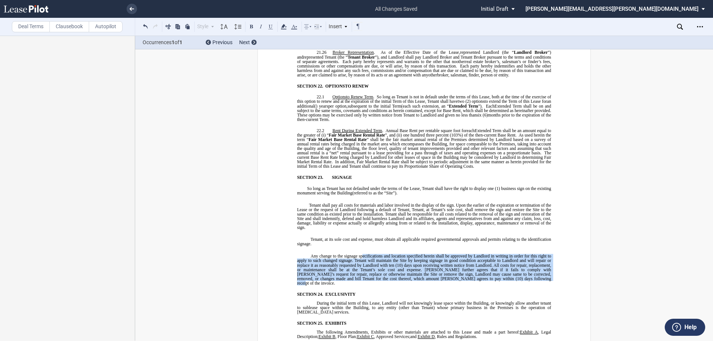
drag, startPoint x: 359, startPoint y: 230, endPoint x: 482, endPoint y: 254, distance: 125.4
click at [482, 254] on p "Any change to the signage specifications and location specified herein shall be…" at bounding box center [424, 270] width 254 height 32
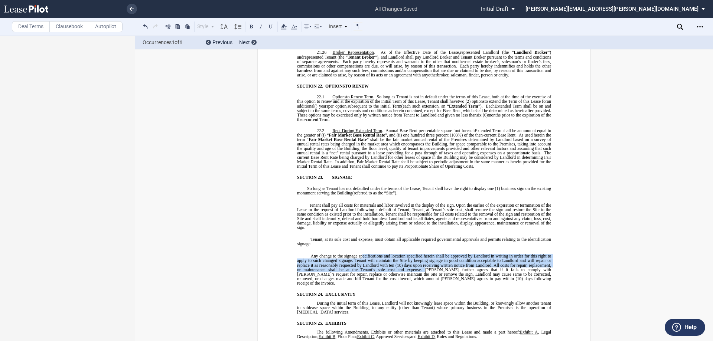
click at [340, 263] on span "All costs for repair, replacement, or maintenance shall be at the Tenant’s sole…" at bounding box center [424, 267] width 255 height 9
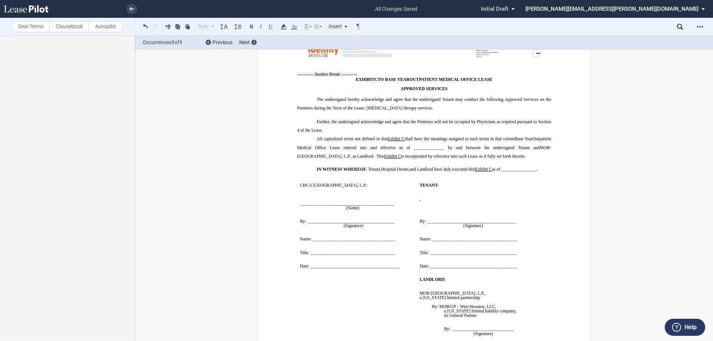
scroll to position [7112, 0]
click at [701, 29] on icon "Open Lease options menu" at bounding box center [700, 27] width 6 height 6
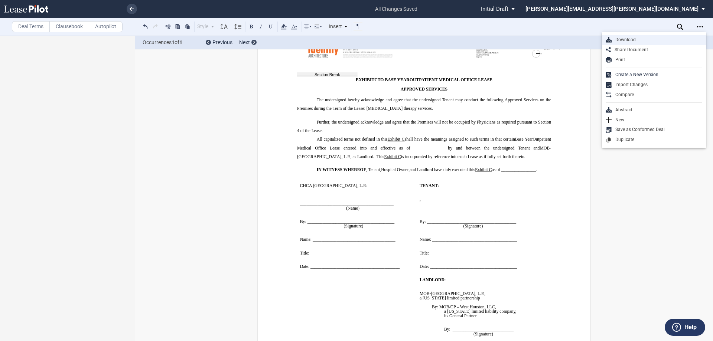
click at [619, 42] on div "Download" at bounding box center [656, 40] width 91 height 6
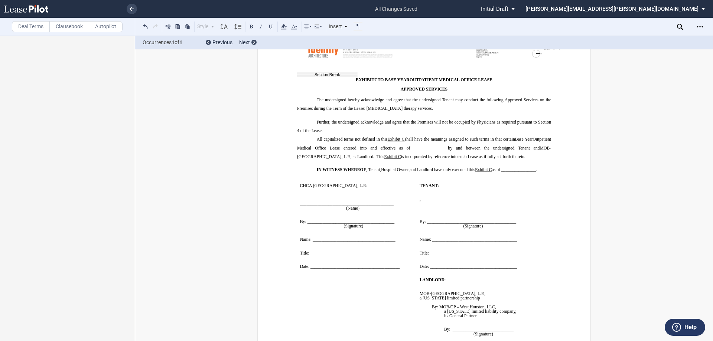
click at [699, 145] on div "Deal Terms Clausebook Autopilot Style SECTION 1. Section 1.1 Subsection 1 (a) S…" at bounding box center [356, 188] width 713 height 305
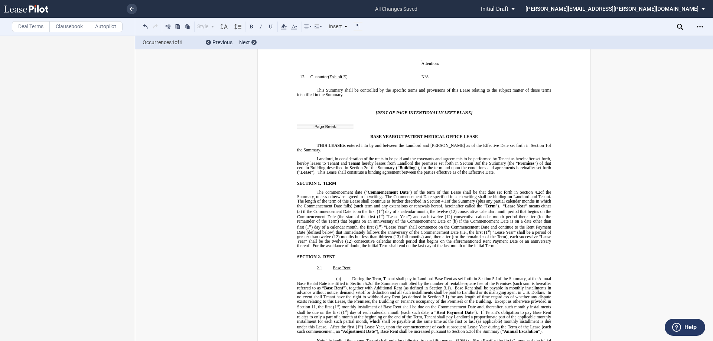
scroll to position [408, 0]
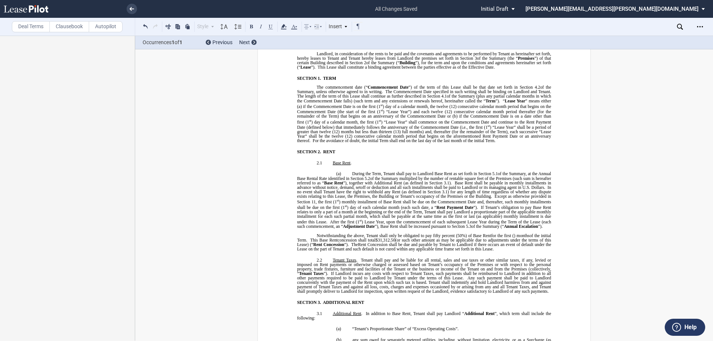
click at [510, 205] on span "If Tenant’s obligation to pay Base Rent relates to only a part of a month at th…" at bounding box center [424, 214] width 255 height 19
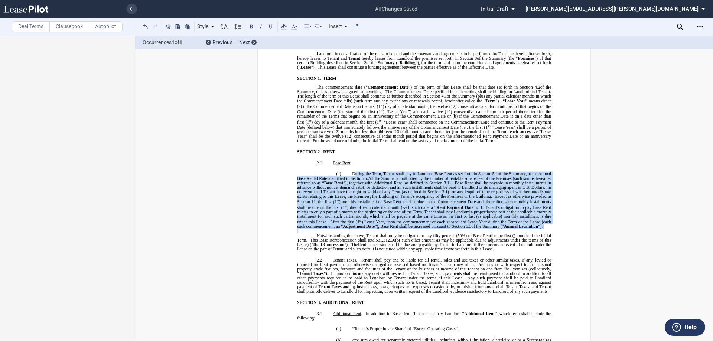
drag, startPoint x: 324, startPoint y: 230, endPoint x: 352, endPoint y: 169, distance: 67.4
click at [343, 230] on p at bounding box center [424, 231] width 254 height 4
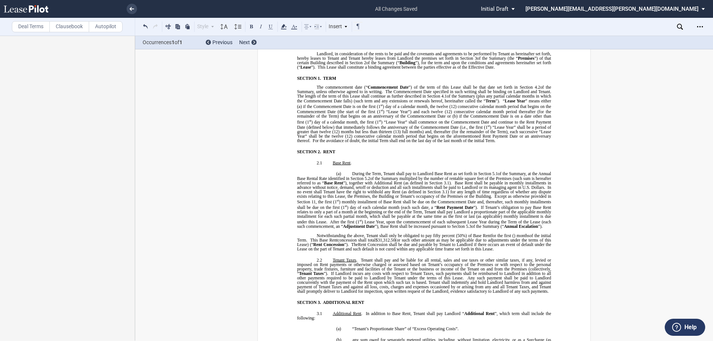
click at [338, 226] on p "(a) ﻿ During the Term, Tenant shall pay to Landlord Base Rent as set forth in S…" at bounding box center [424, 200] width 254 height 57
click at [506, 249] on p "Notwithstanding the above, Tenant shall only be obligated to pay fifty percent …" at bounding box center [424, 242] width 254 height 18
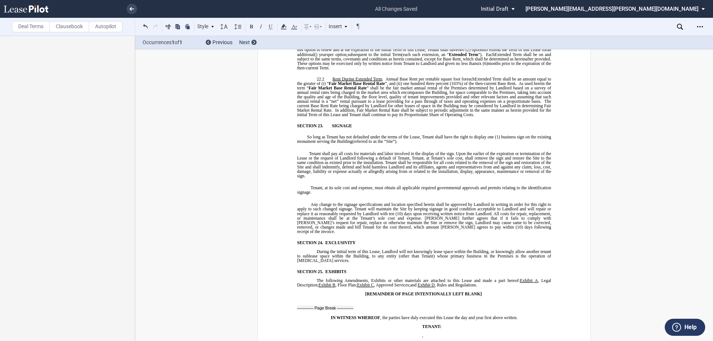
scroll to position [6013, 0]
